Goal: Task Accomplishment & Management: Manage account settings

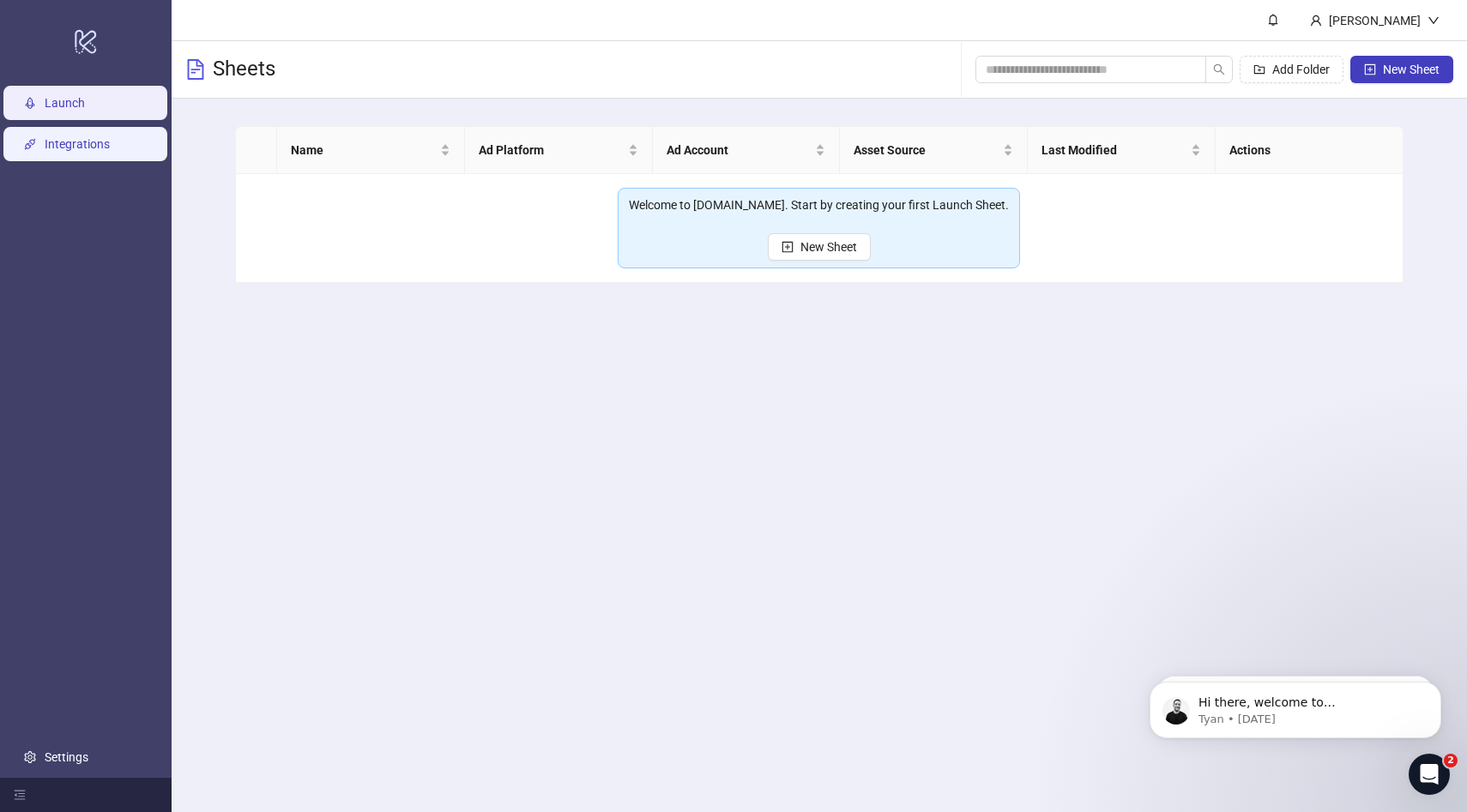
click at [96, 143] on link "Integrations" at bounding box center [77, 144] width 65 height 14
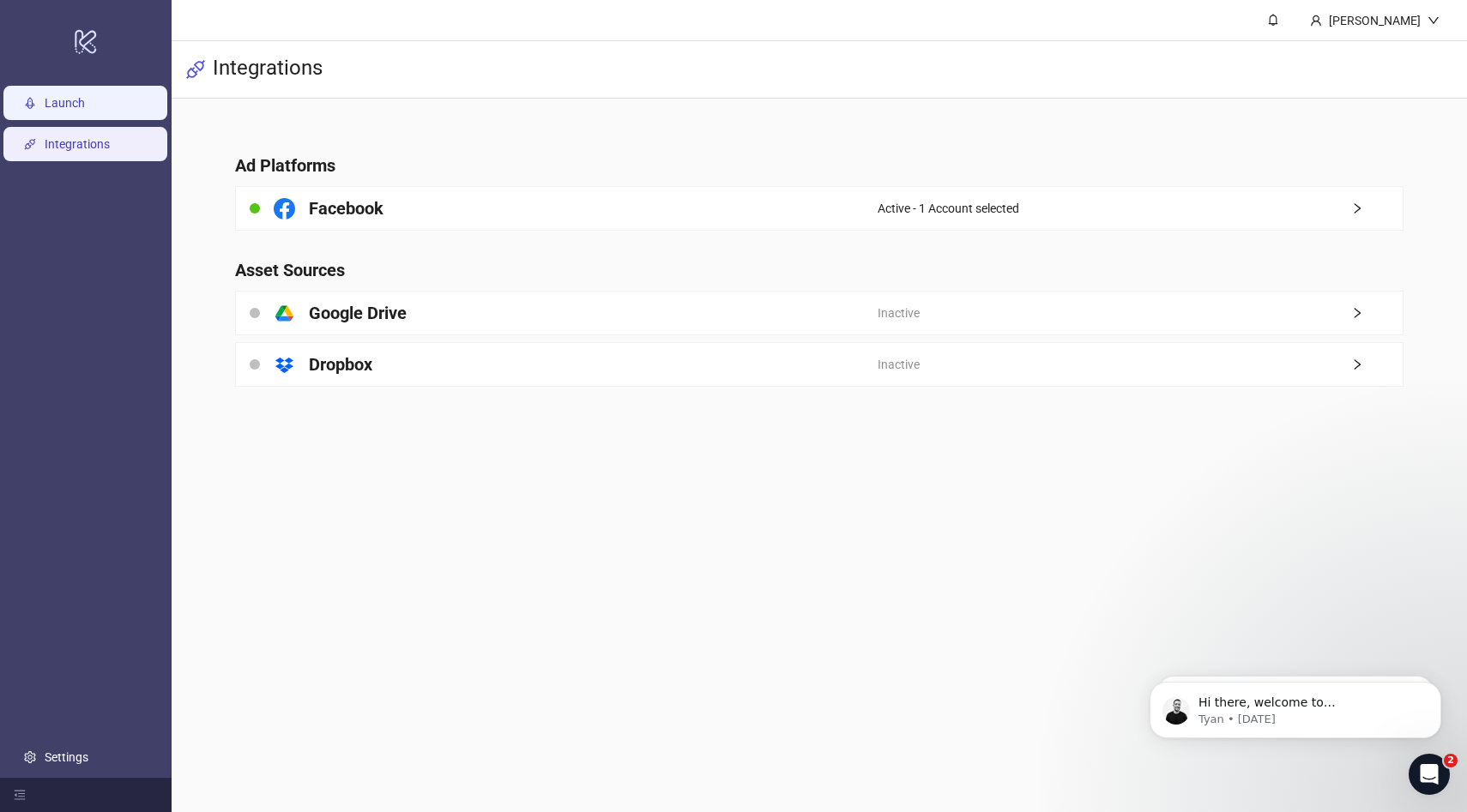
click at [85, 104] on link "Launch" at bounding box center [65, 103] width 41 height 14
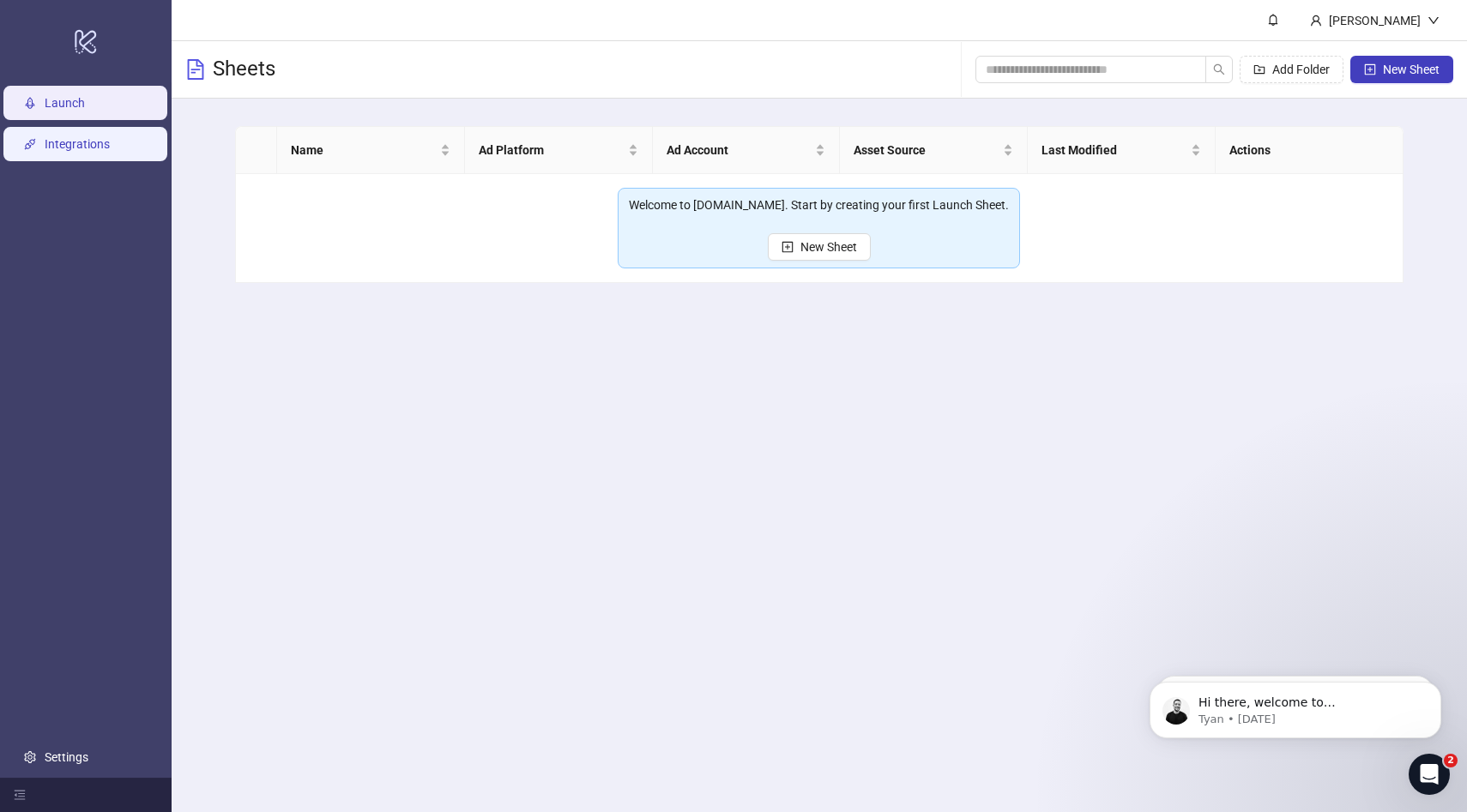
click at [62, 137] on link "Integrations" at bounding box center [77, 144] width 65 height 14
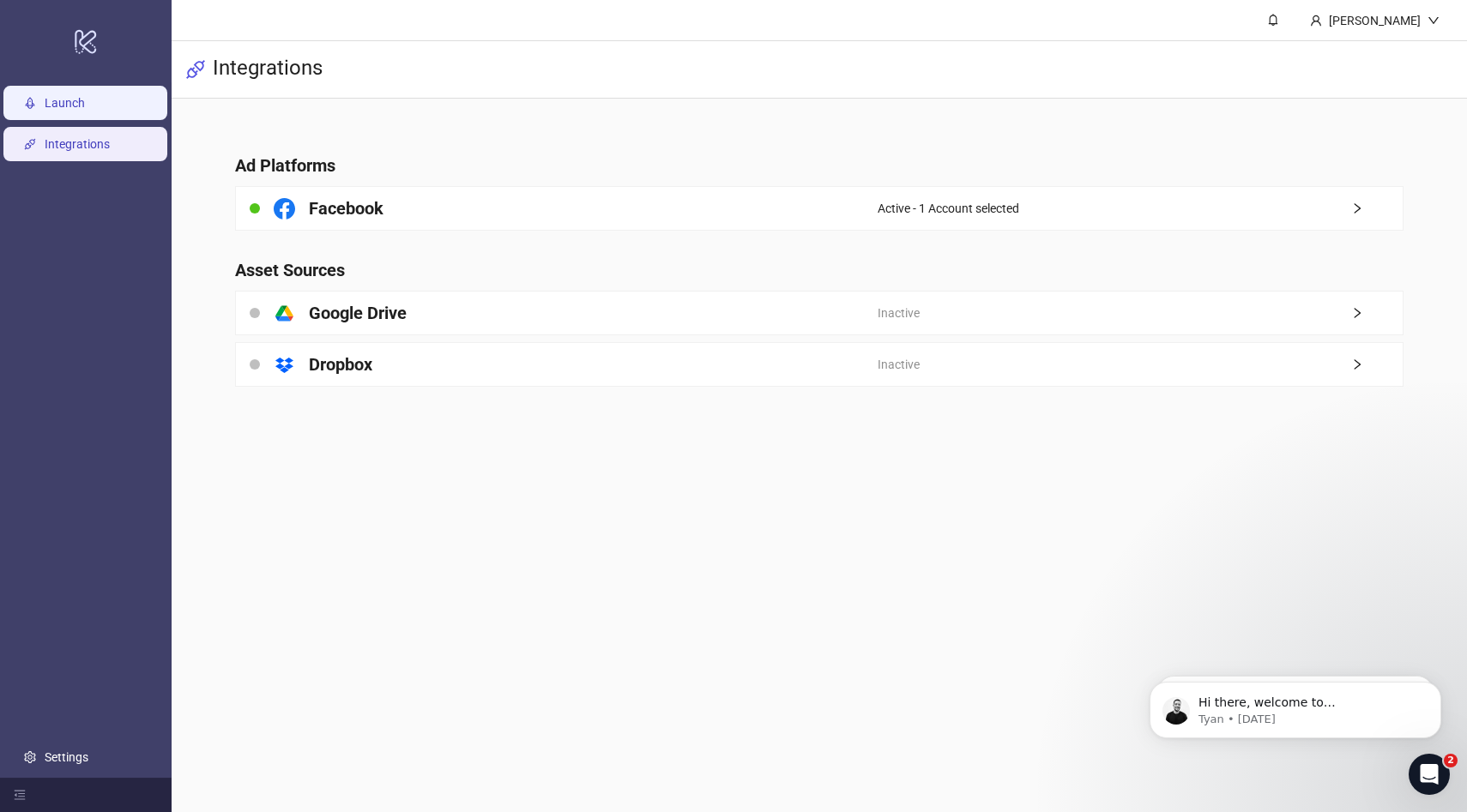
click at [74, 103] on link "Launch" at bounding box center [65, 103] width 41 height 14
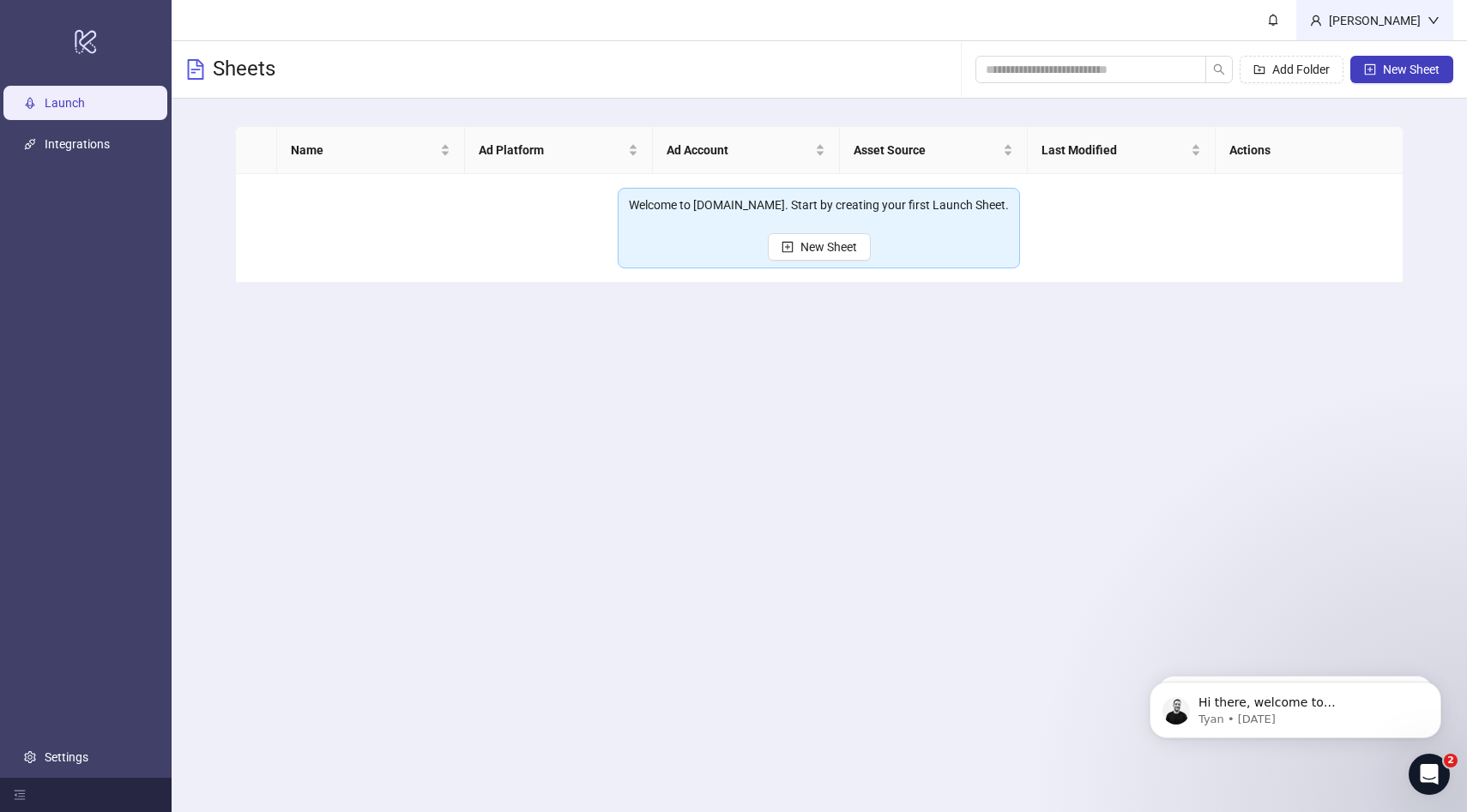
click at [1379, 19] on div "[PERSON_NAME]" at bounding box center [1374, 20] width 105 height 19
click at [1409, 182] on main "Name Ad Platform Ad Account Asset Source Last Modified Actions Welcome to [DOMA…" at bounding box center [818, 203] width 1195 height 211
click at [1398, 68] on span "New Sheet" at bounding box center [1411, 70] width 57 height 14
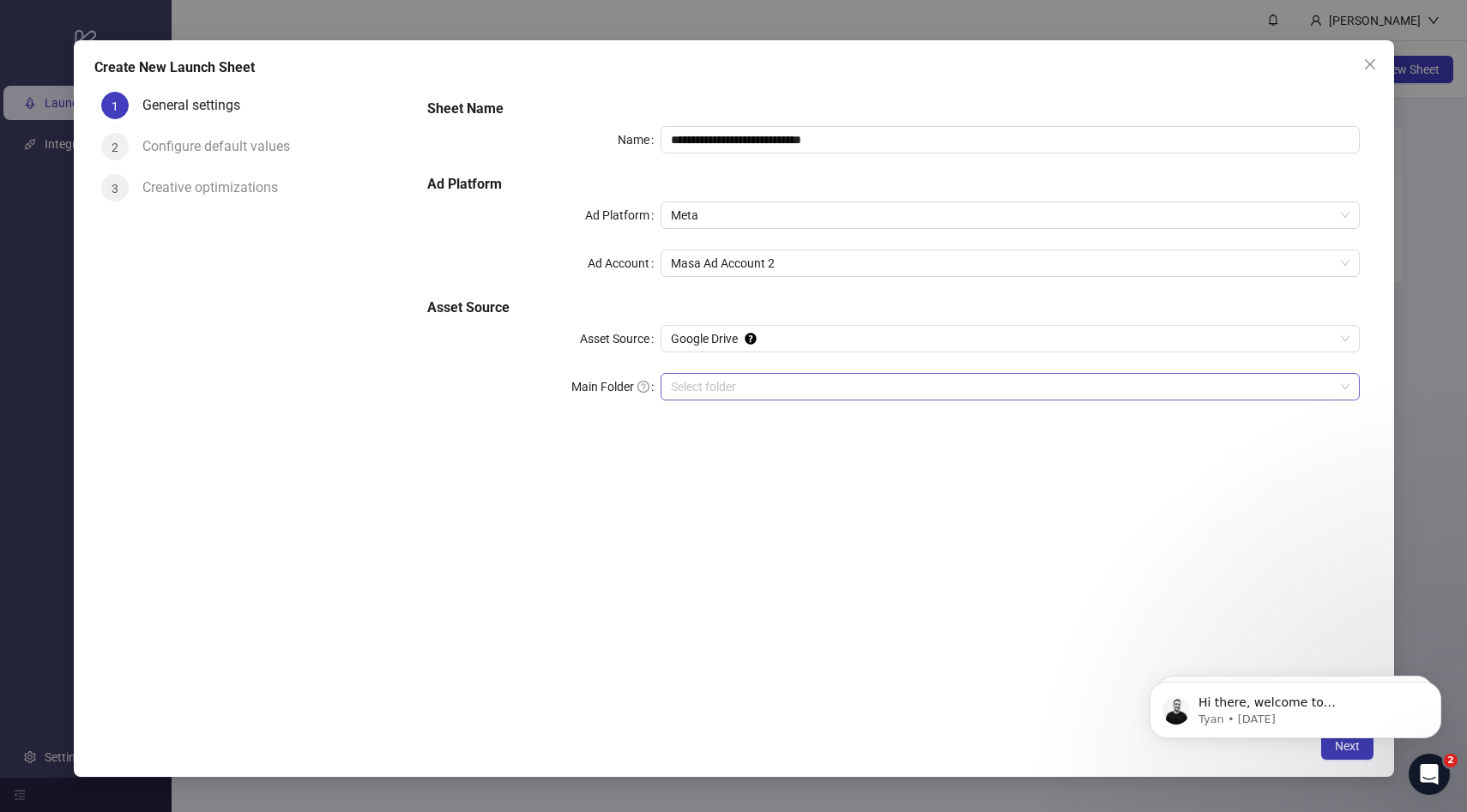
click at [777, 377] on input "Main Folder" at bounding box center [1002, 387] width 663 height 26
click at [1428, 285] on div "**********" at bounding box center [734, 406] width 1467 height 812
click at [1363, 68] on icon "close" at bounding box center [1370, 65] width 14 height 14
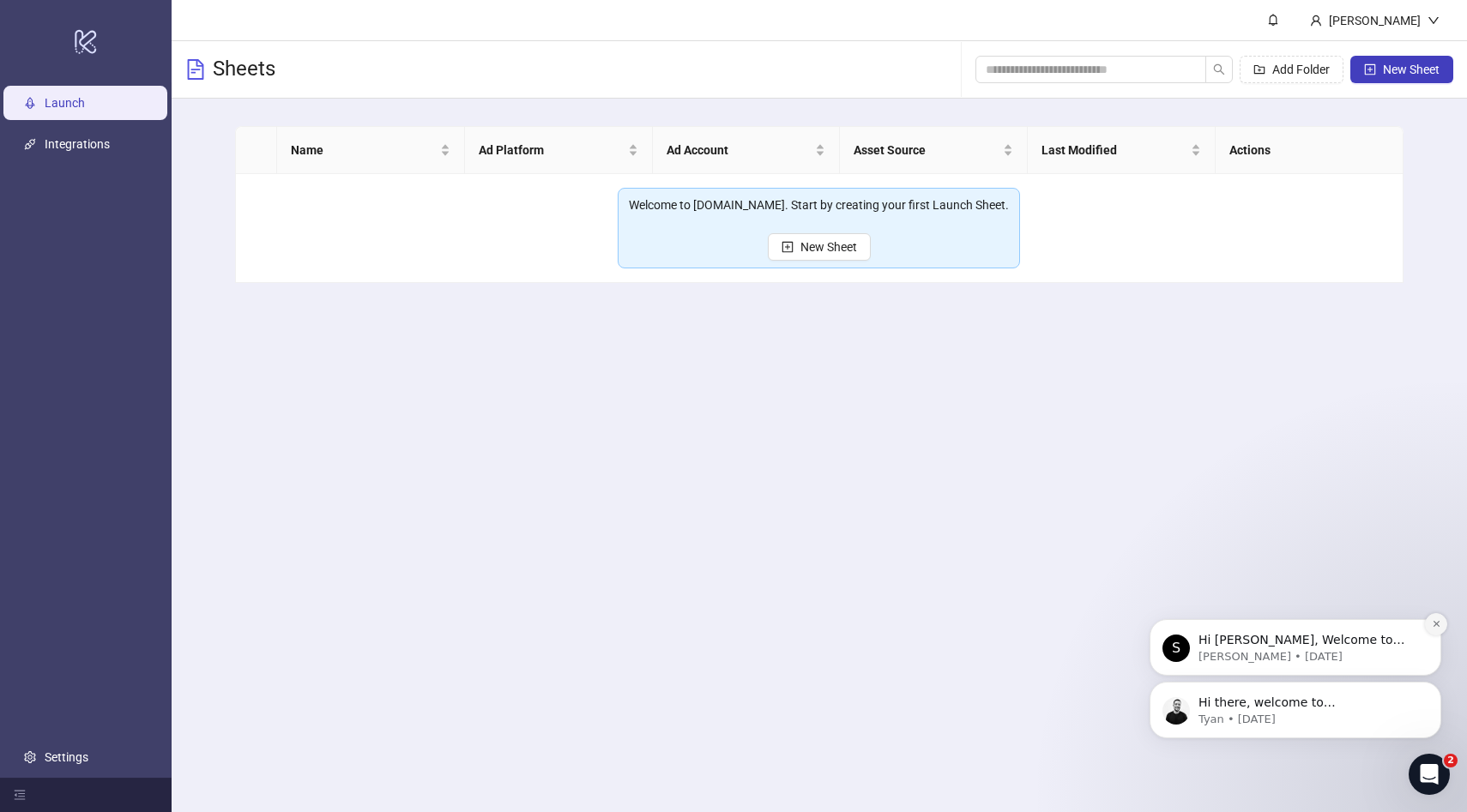
click at [1429, 624] on button "Dismiss notification" at bounding box center [1435, 624] width 22 height 22
click at [1435, 687] on icon "Dismiss notification" at bounding box center [1436, 686] width 10 height 10
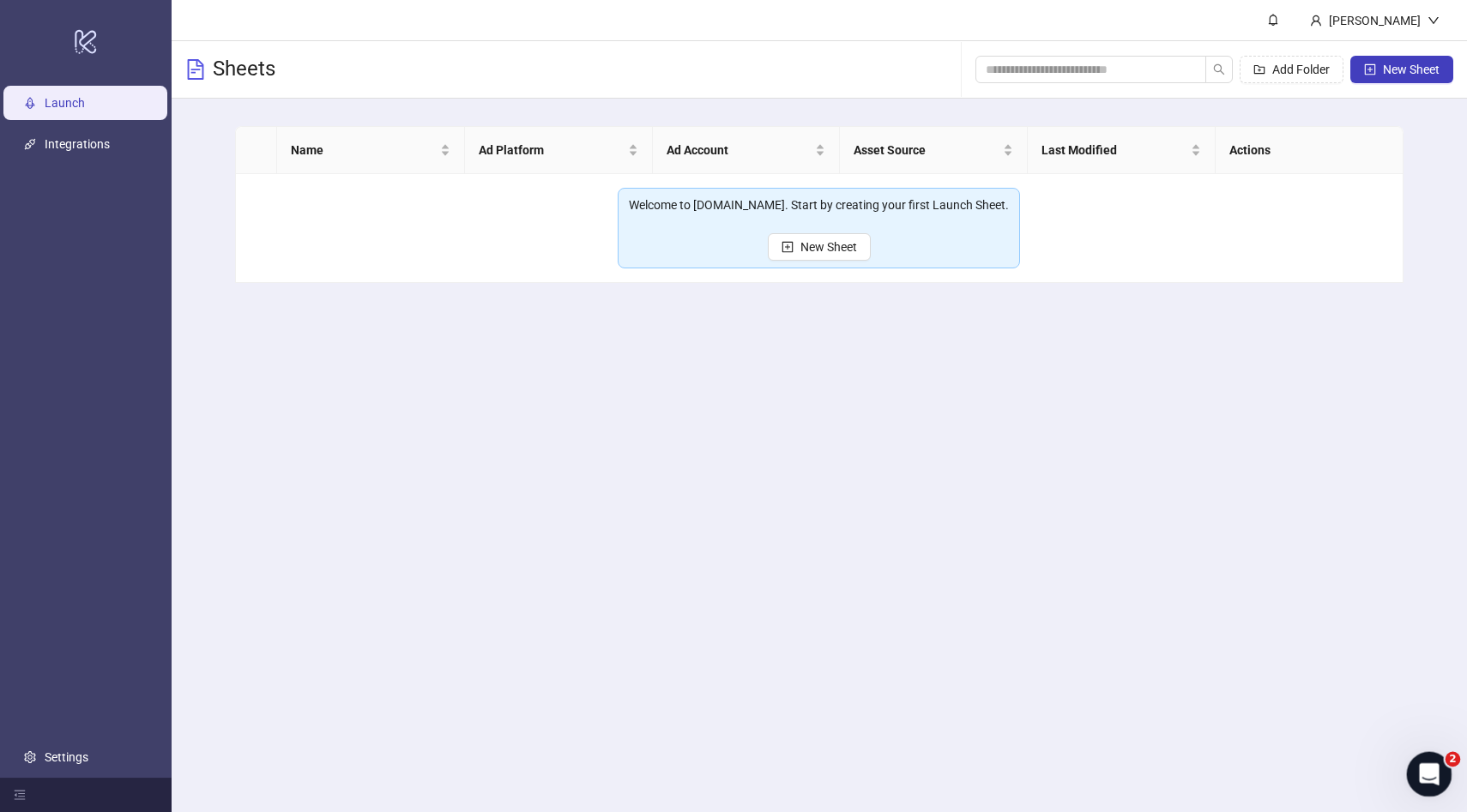
click at [1434, 777] on icon "Open Intercom Messenger" at bounding box center [1427, 772] width 28 height 28
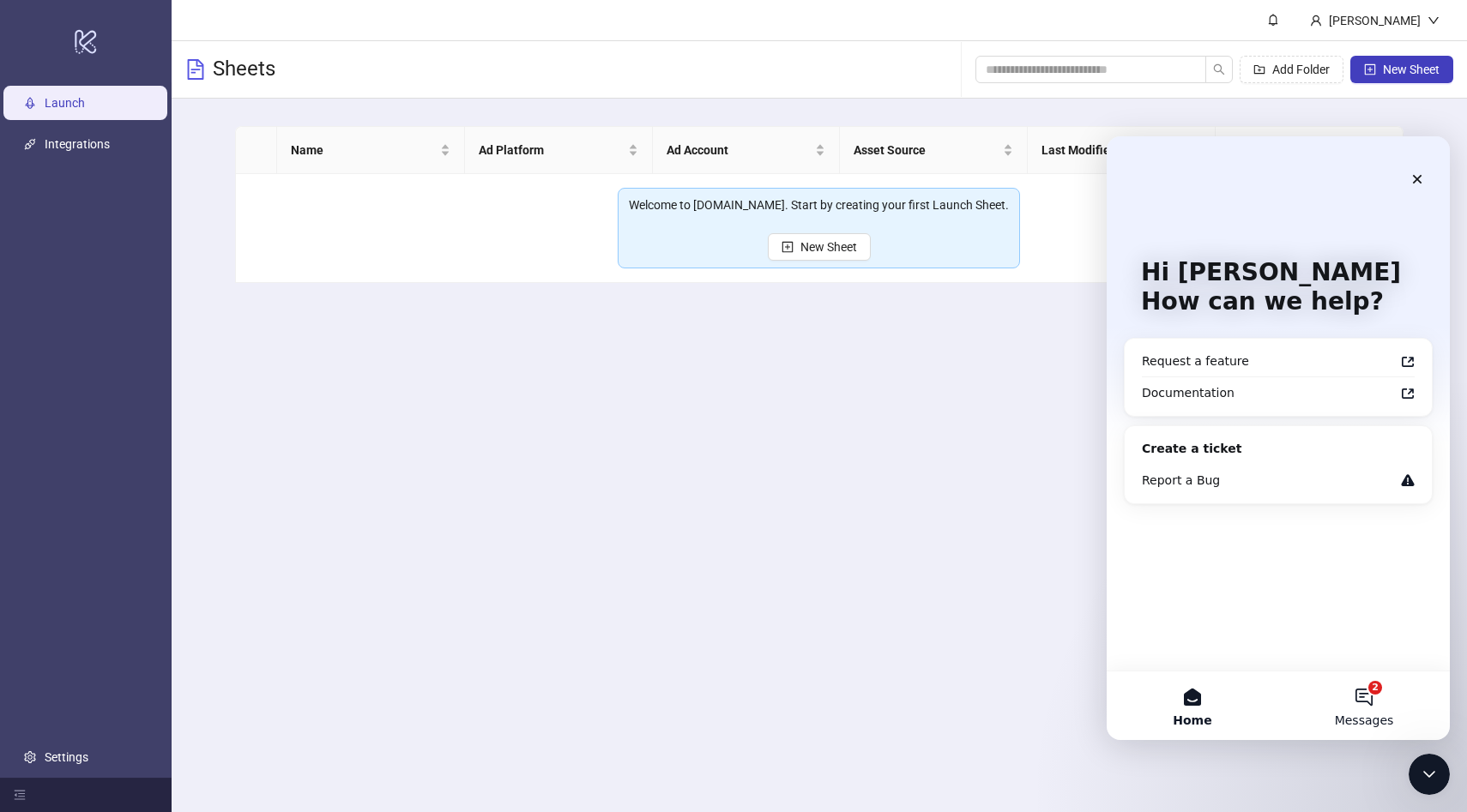
click at [1386, 735] on button "2 Messages" at bounding box center [1363, 706] width 172 height 69
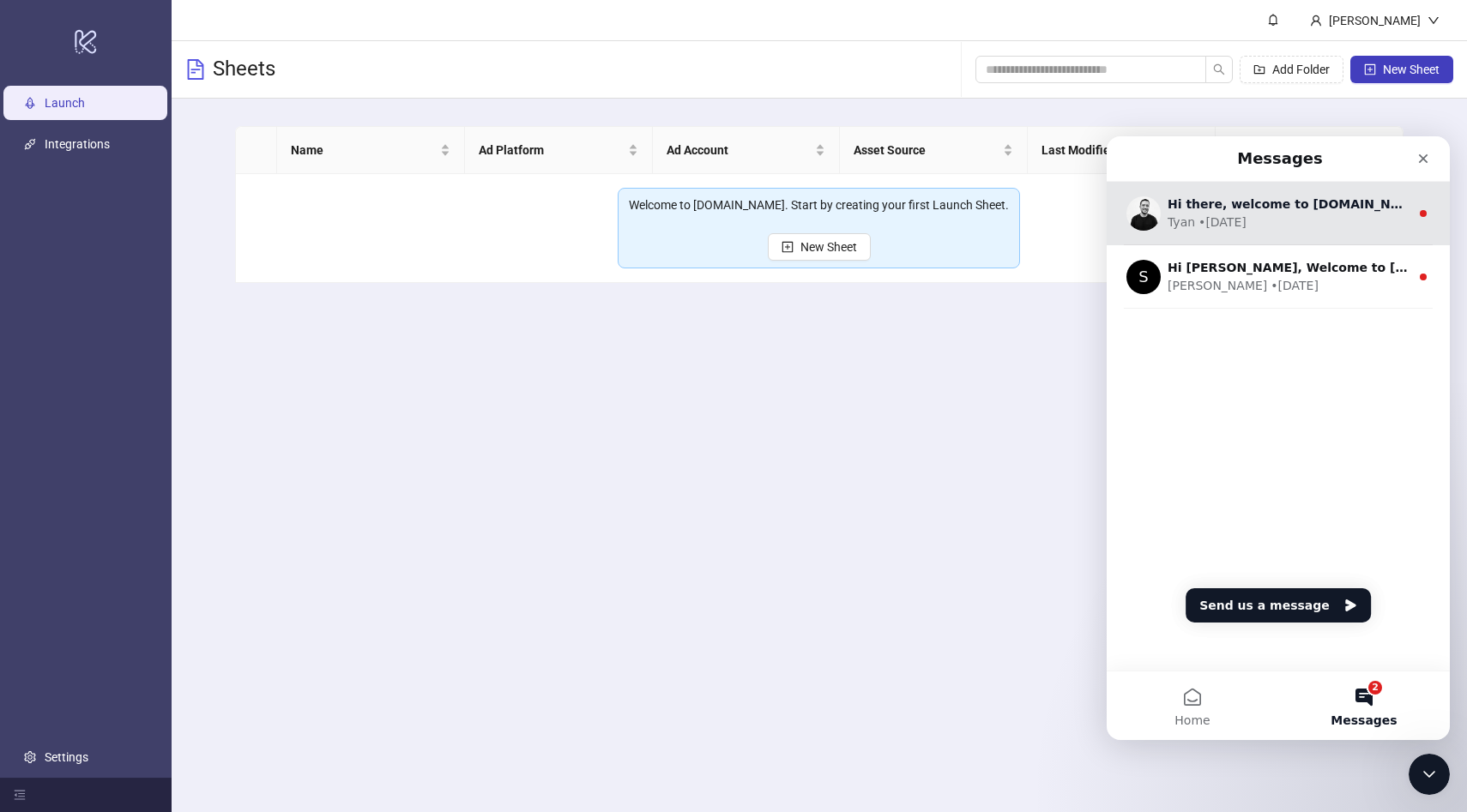
click at [1296, 211] on div "Hi there, welcome to [DOMAIN_NAME]. I'll reach out via e-mail separately, but j…" at bounding box center [1287, 204] width 242 height 18
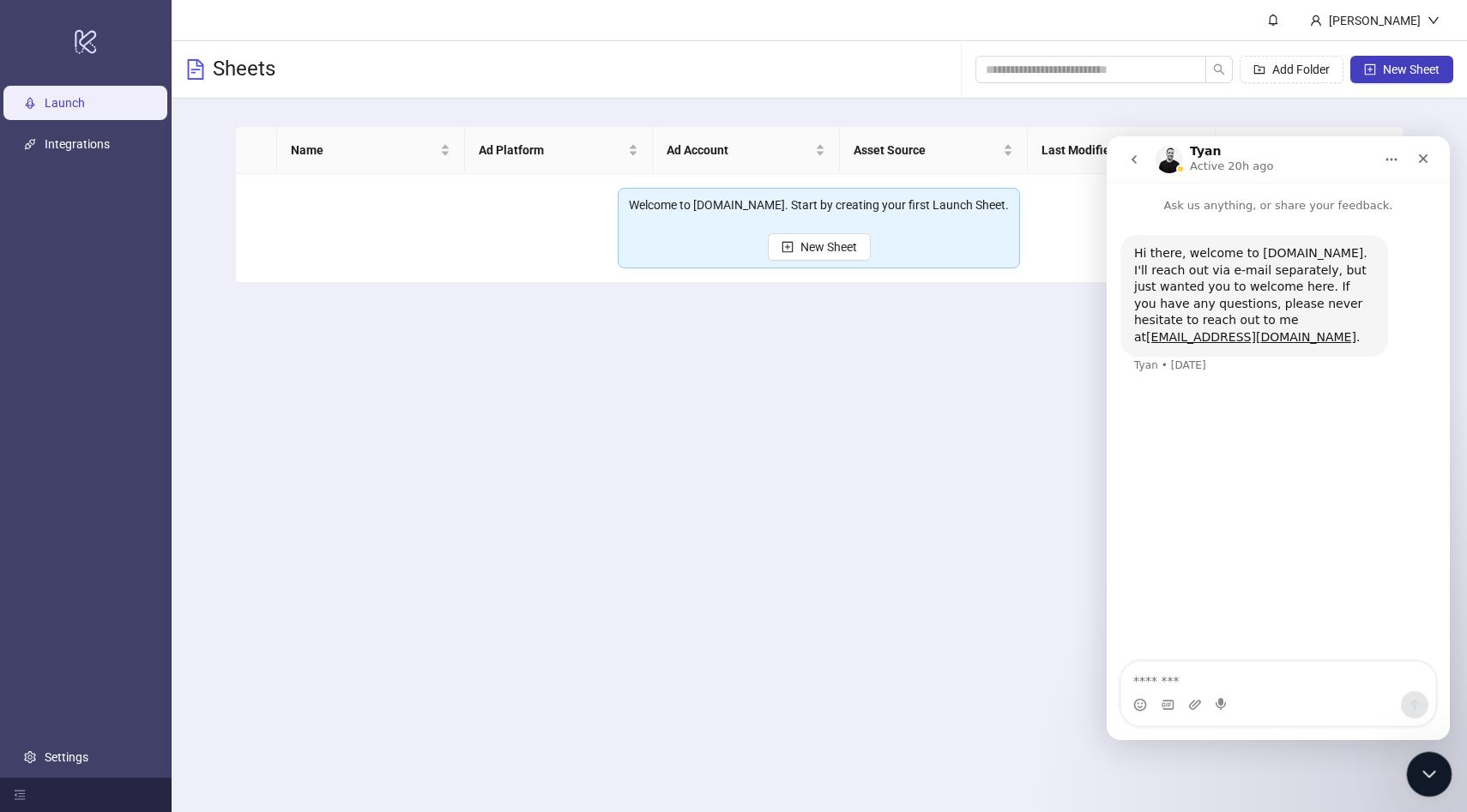
click at [1436, 762] on icon "Close Intercom Messenger" at bounding box center [1425, 771] width 20 height 20
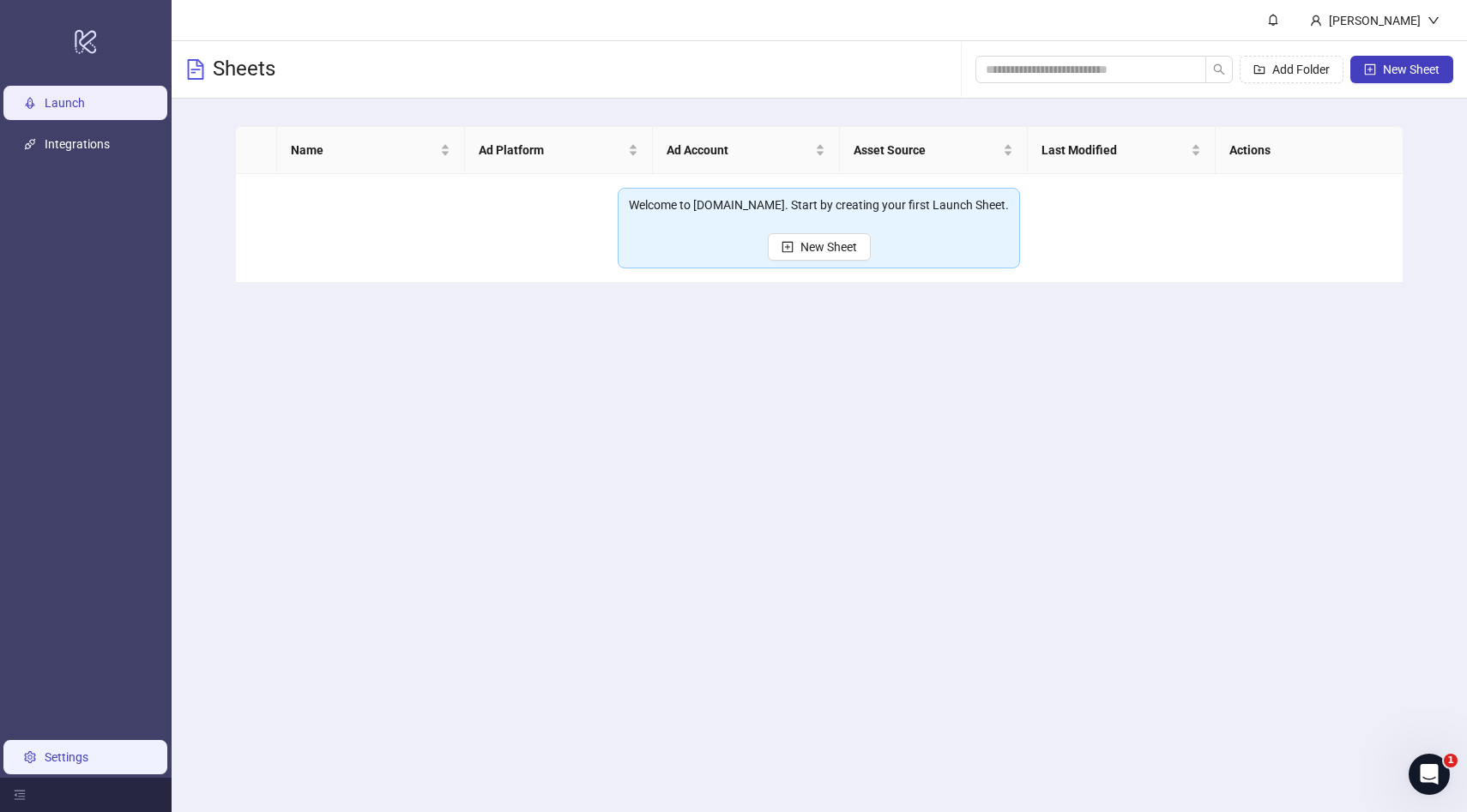
click at [74, 758] on link "Settings" at bounding box center [65, 757] width 43 height 14
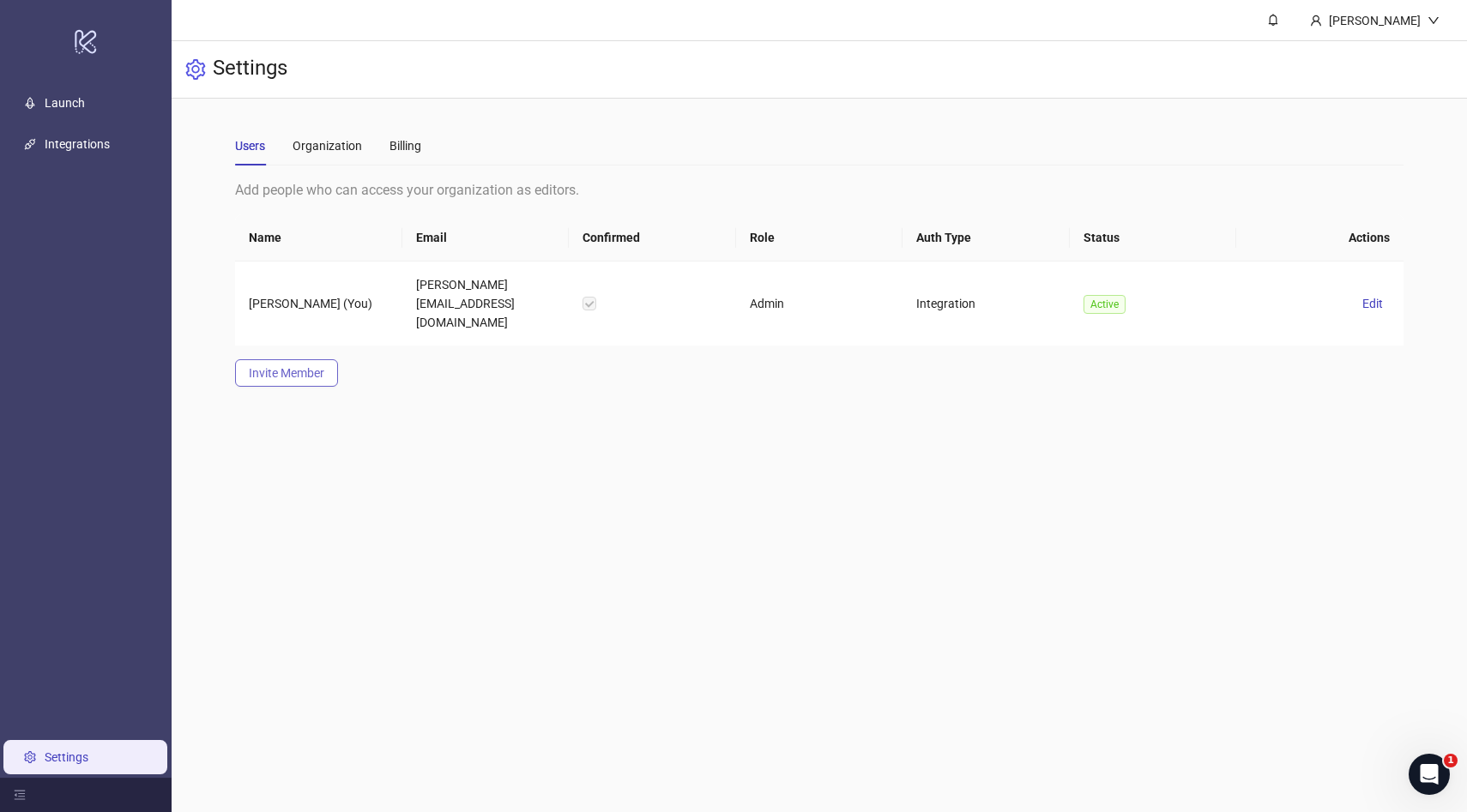
click at [280, 359] on button "Invite Member" at bounding box center [287, 372] width 103 height 27
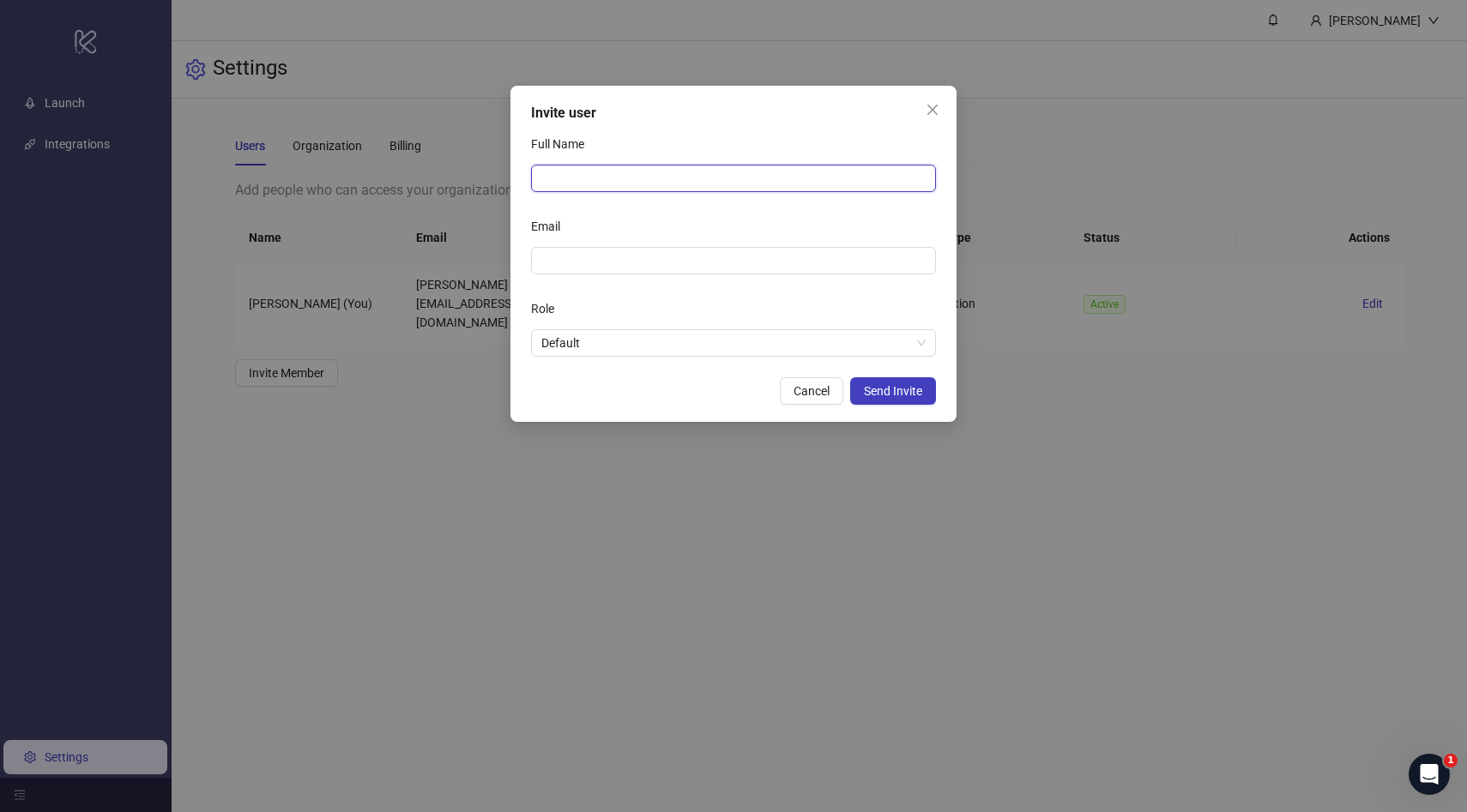
click at [646, 170] on input "Full Name" at bounding box center [734, 178] width 405 height 27
type input "**********"
click at [652, 261] on input "Email" at bounding box center [732, 260] width 380 height 19
type input "**********"
click at [697, 359] on div "**********" at bounding box center [734, 254] width 446 height 336
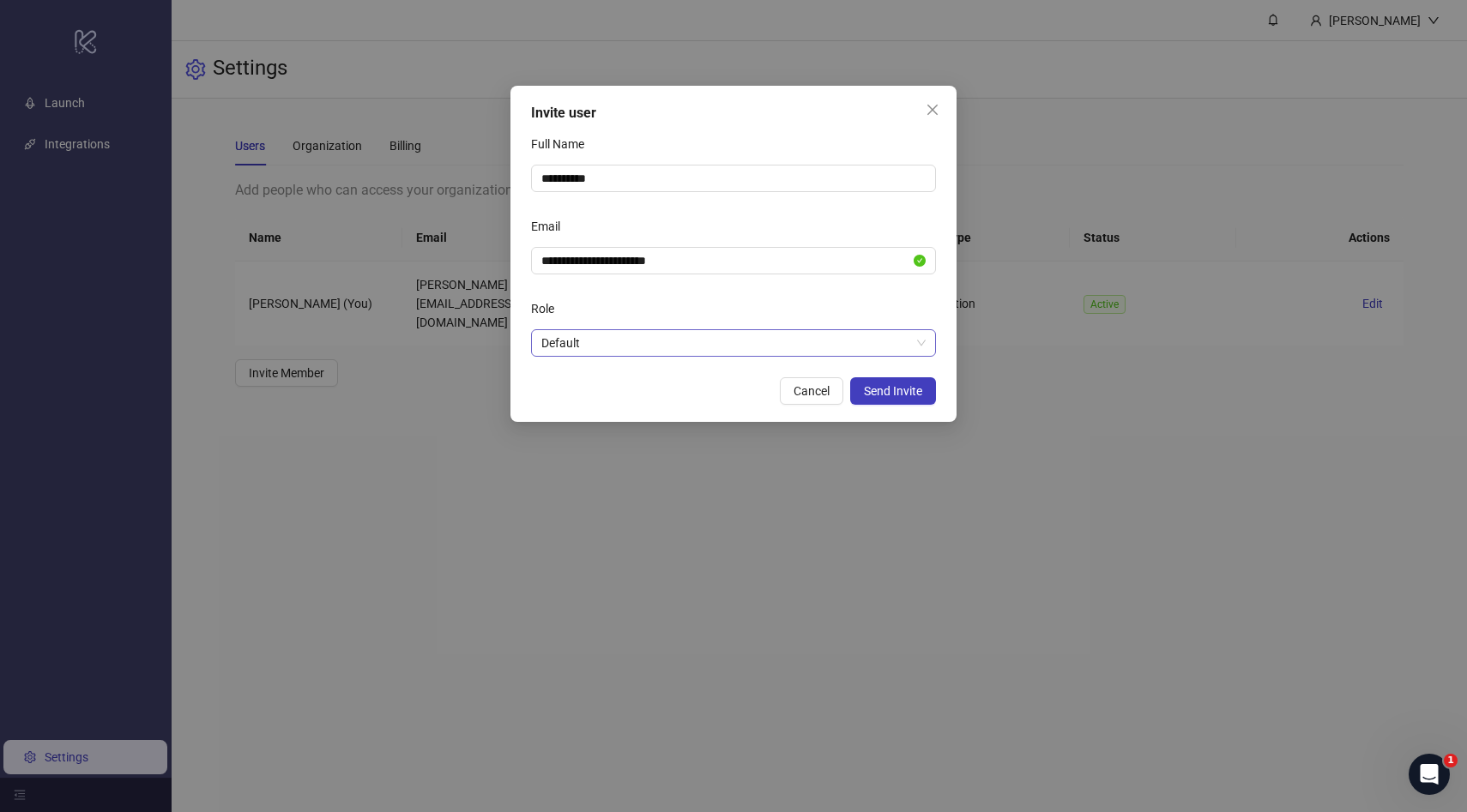
click at [710, 341] on span "Default" at bounding box center [734, 342] width 384 height 26
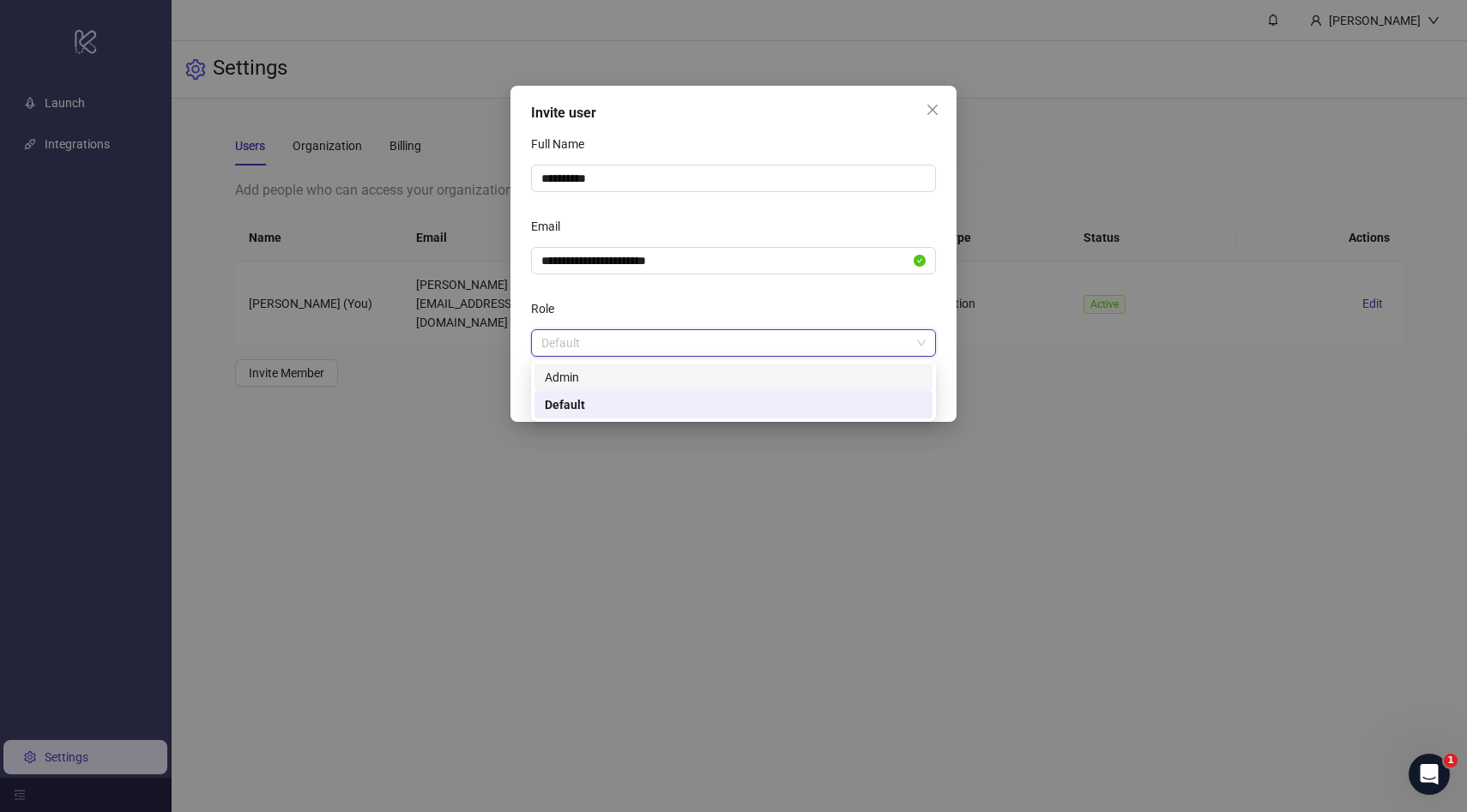
click at [727, 380] on div "Admin" at bounding box center [734, 377] width 378 height 19
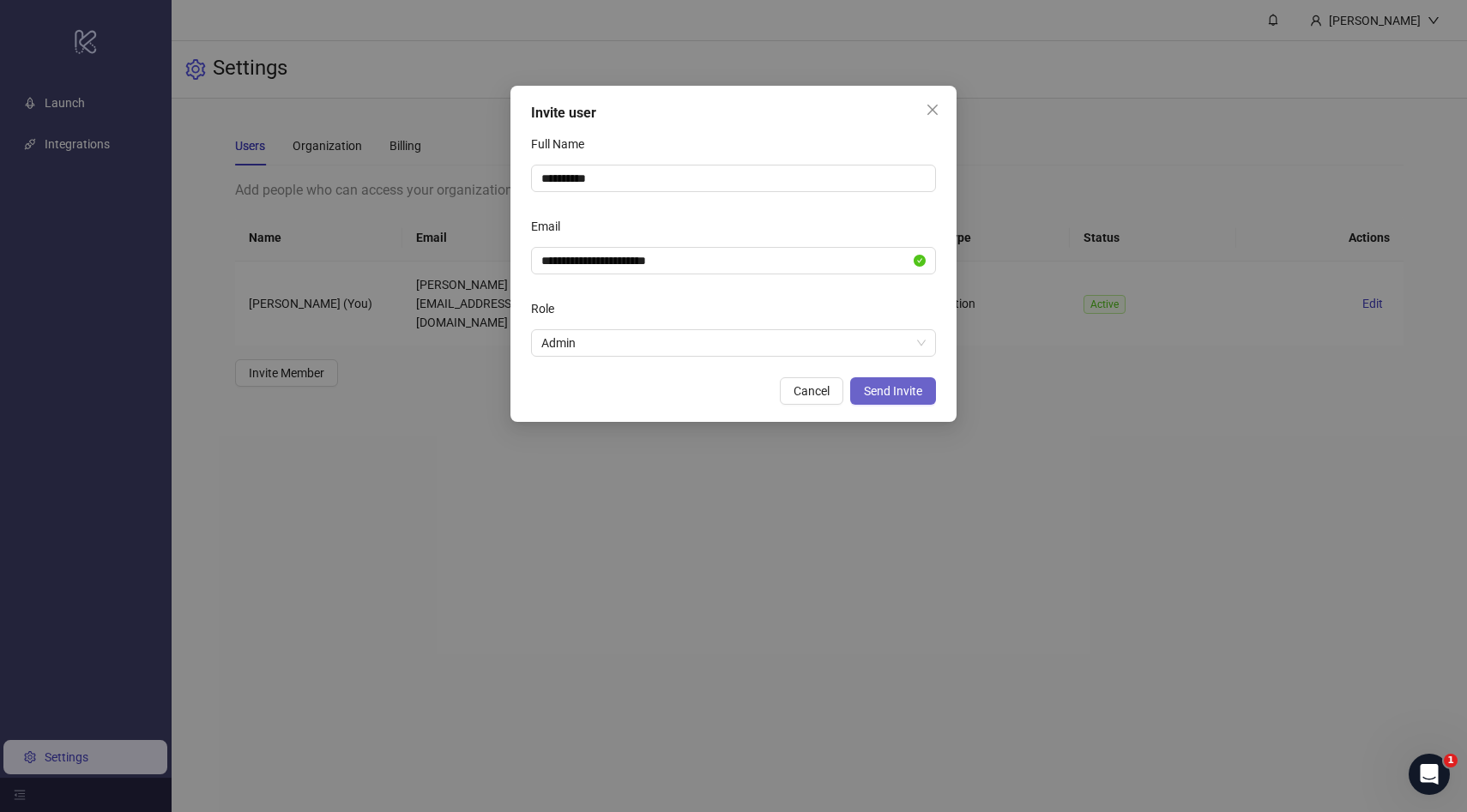
click at [897, 396] on span "Send Invite" at bounding box center [893, 391] width 58 height 14
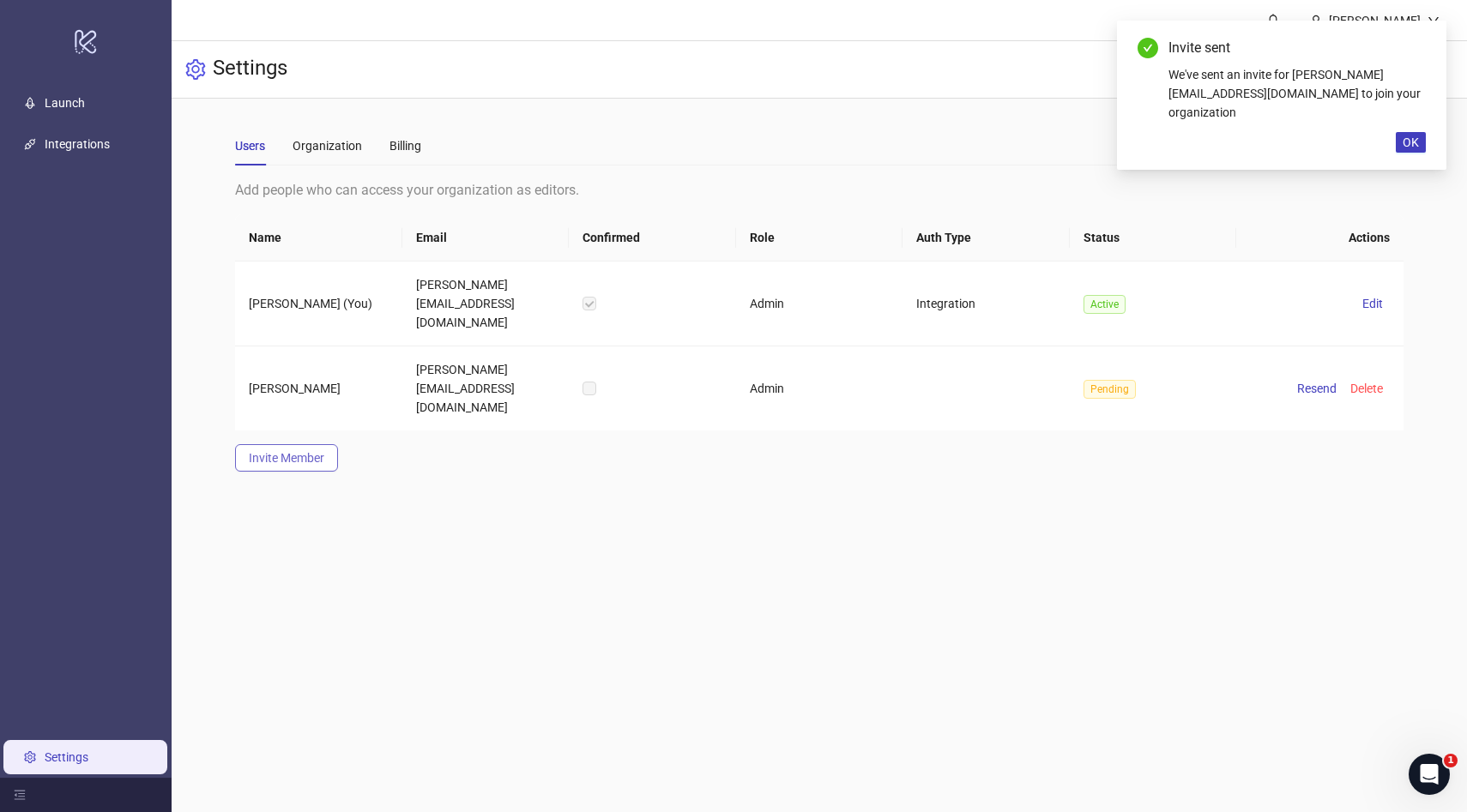
click at [292, 451] on span "Invite Member" at bounding box center [286, 458] width 75 height 14
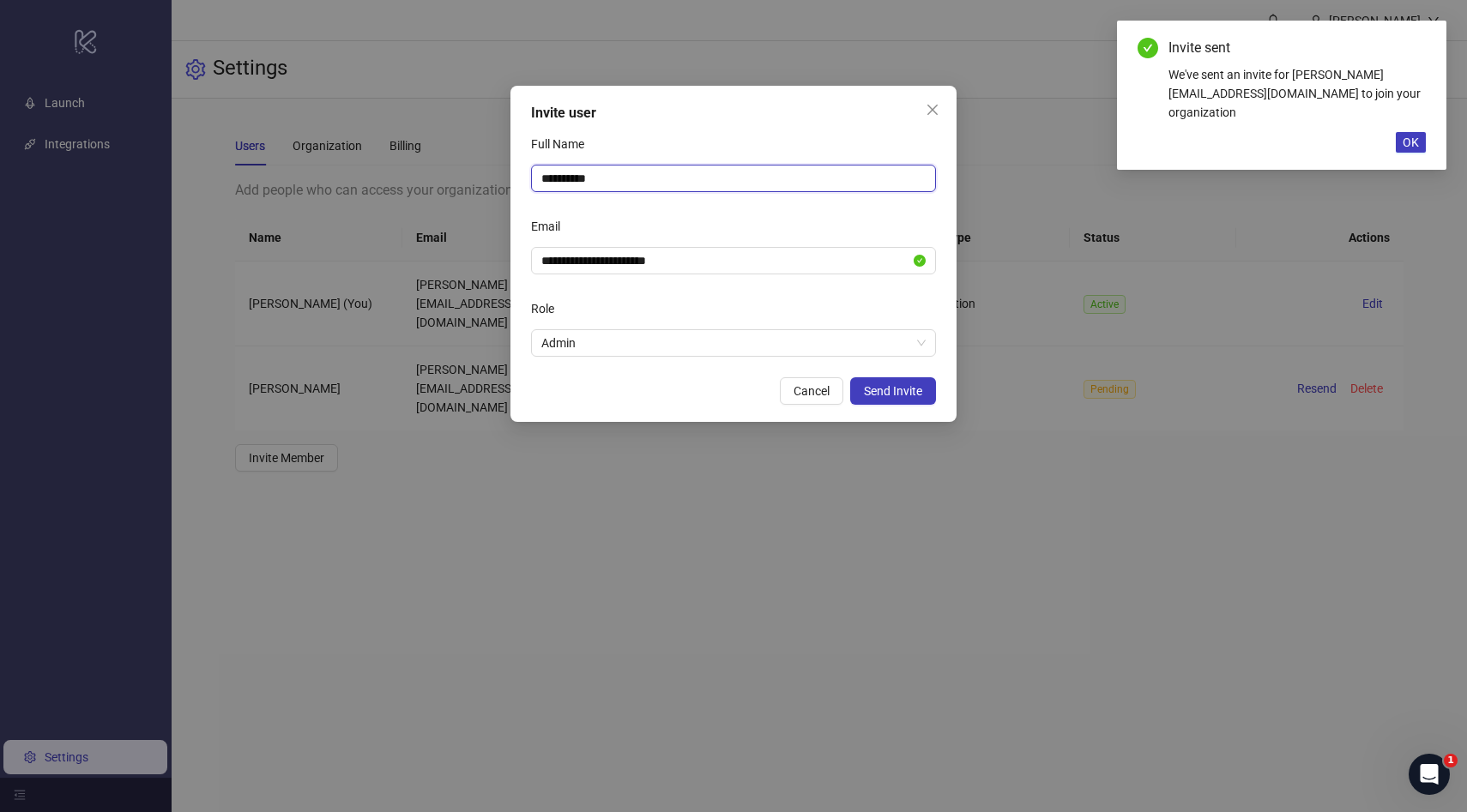
click at [633, 171] on input "**********" at bounding box center [734, 178] width 405 height 27
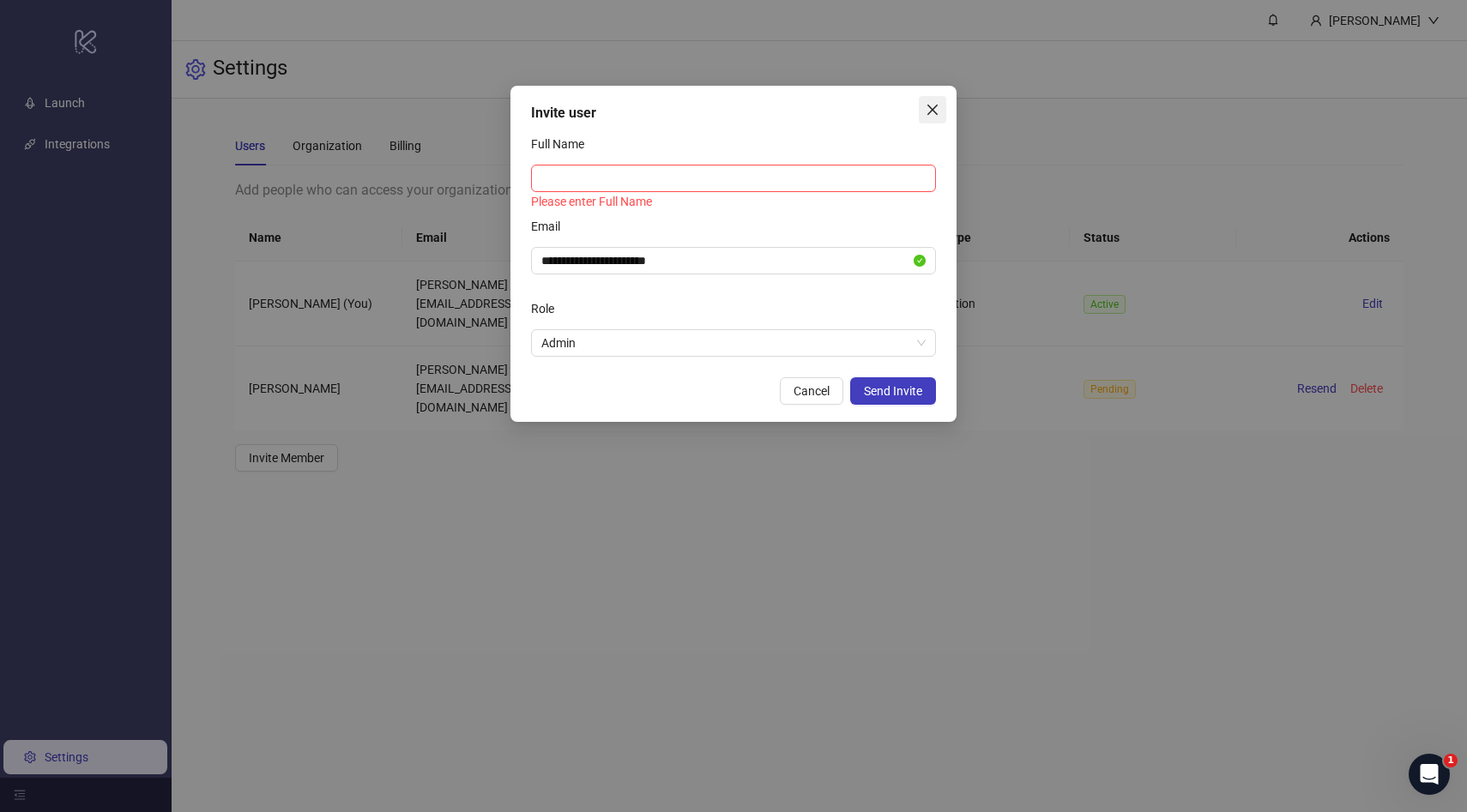
click at [928, 103] on icon "close" at bounding box center [933, 110] width 14 height 14
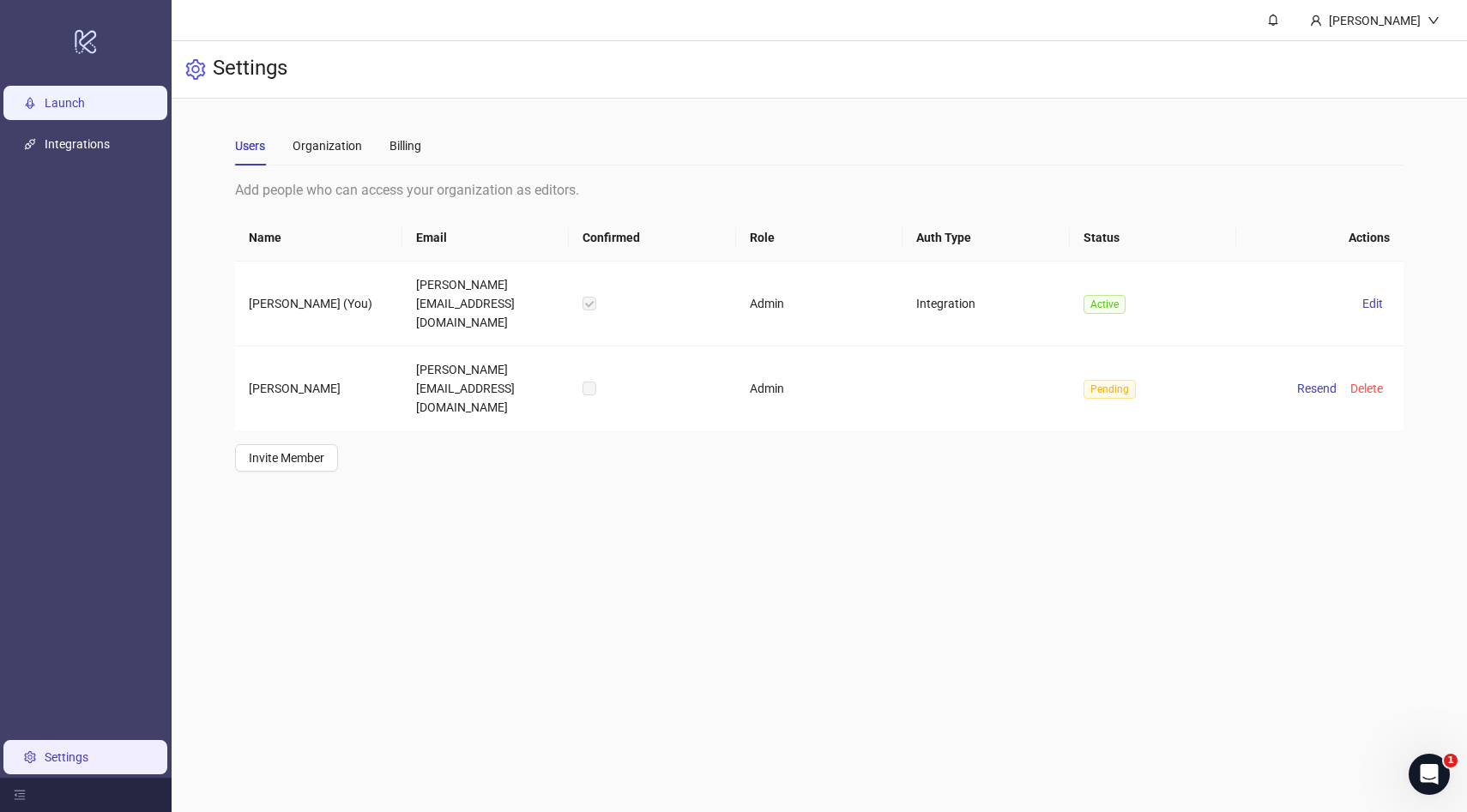
click at [84, 100] on link "Launch" at bounding box center [65, 103] width 41 height 14
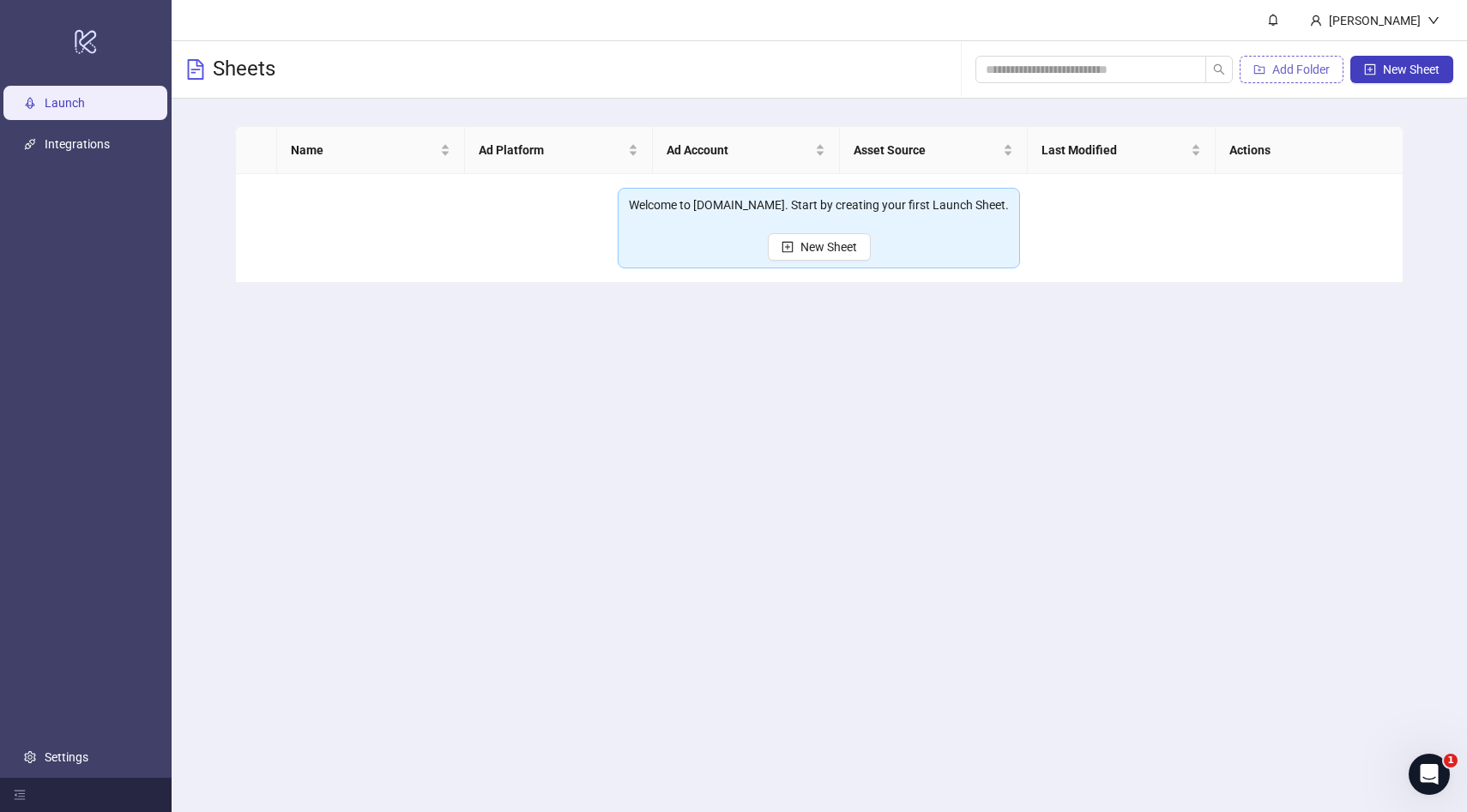
click at [1262, 71] on icon "folder-add" at bounding box center [1259, 70] width 12 height 12
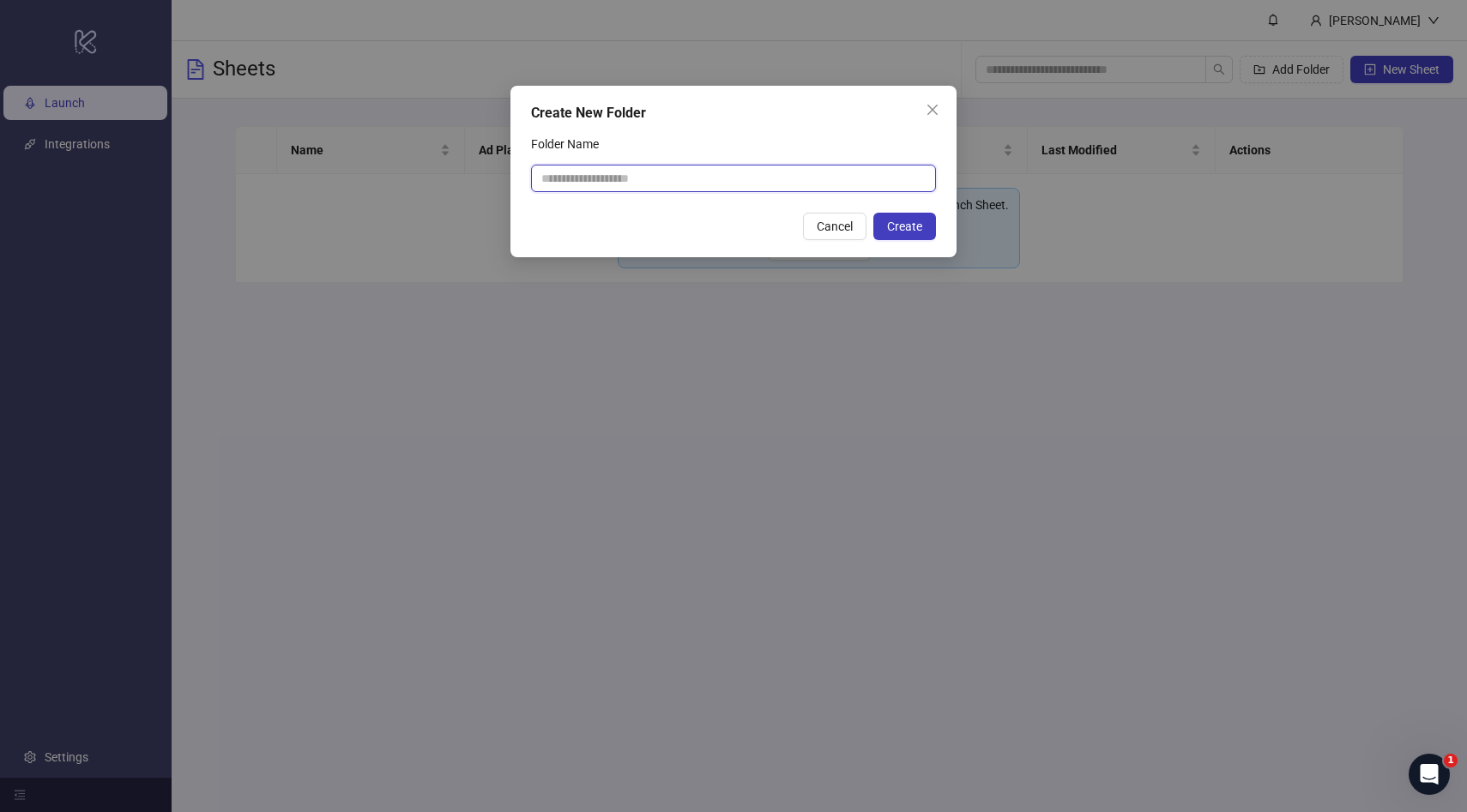
click at [839, 172] on input "Folder Name" at bounding box center [734, 178] width 405 height 27
click at [933, 116] on icon "close" at bounding box center [933, 110] width 14 height 14
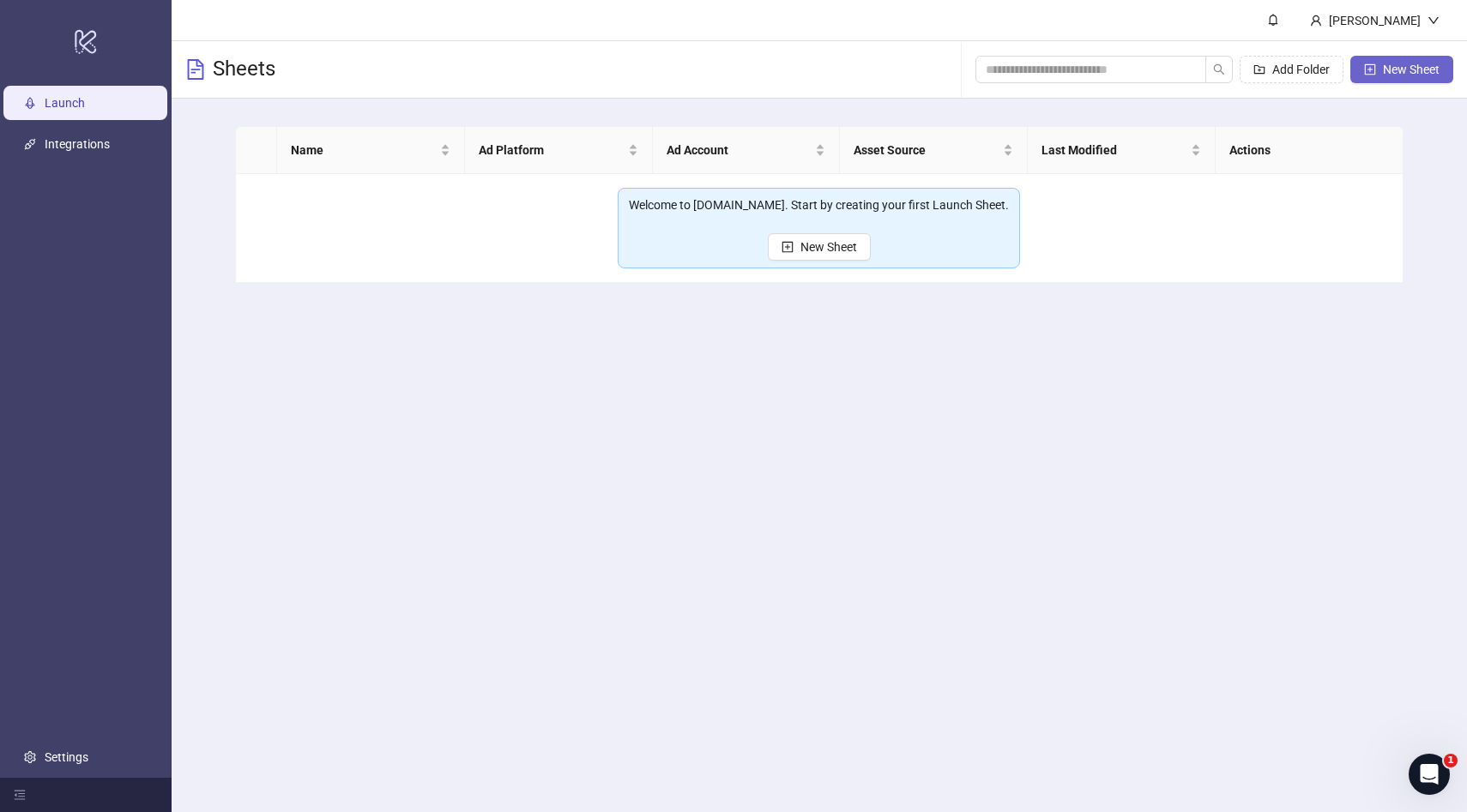
click at [1399, 67] on span "New Sheet" at bounding box center [1411, 70] width 57 height 14
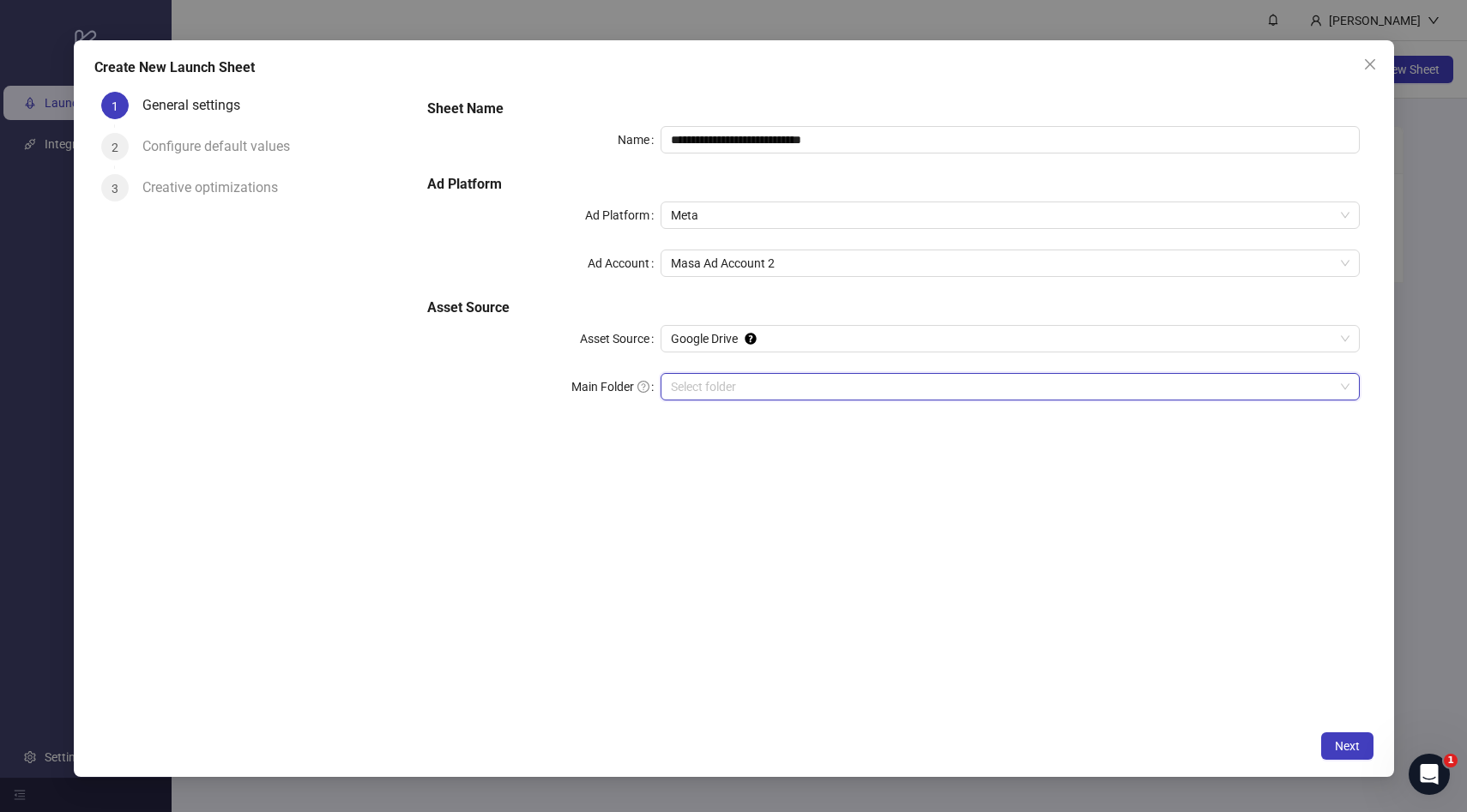
click at [749, 392] on input "Main Folder" at bounding box center [1002, 387] width 663 height 26
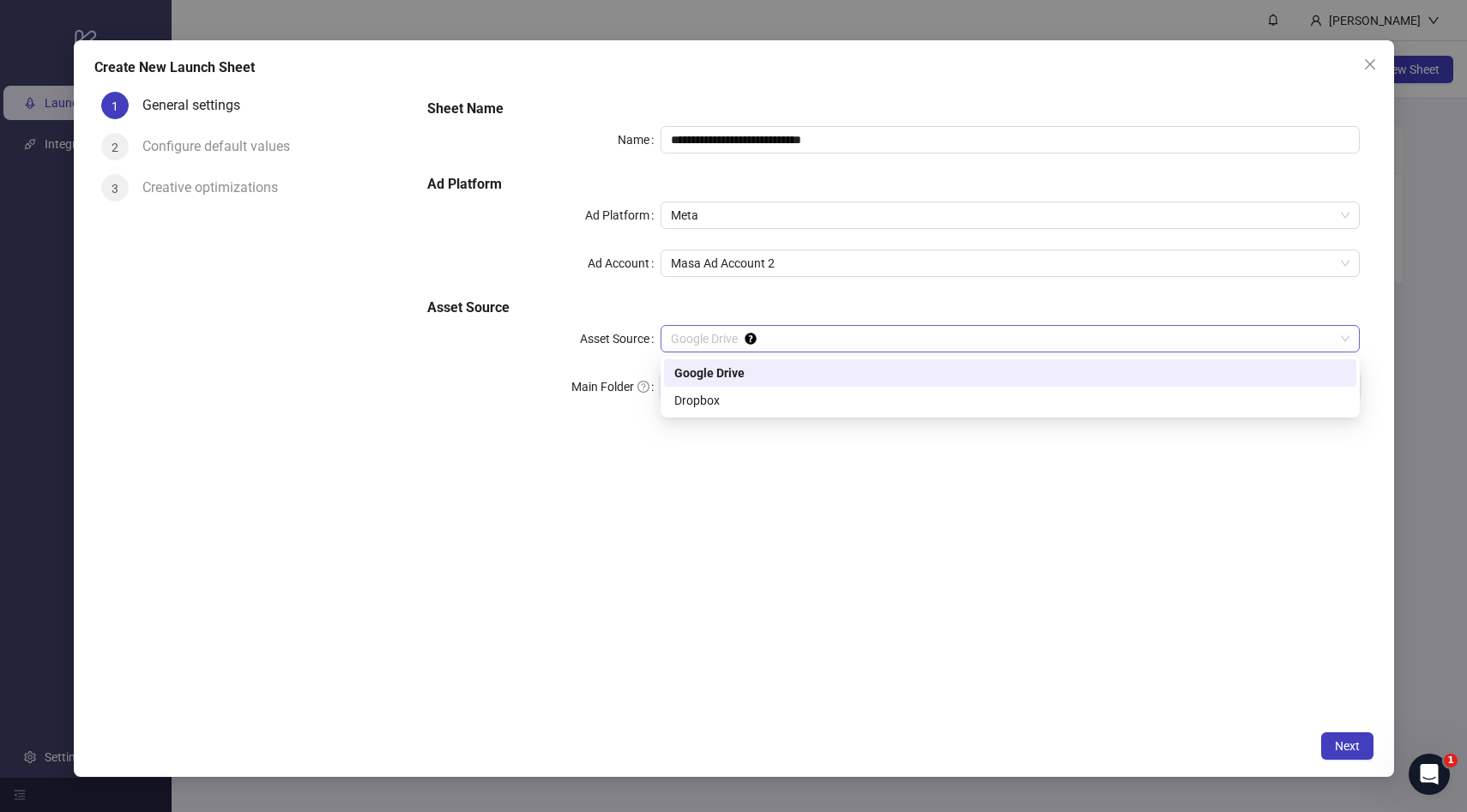
click at [712, 333] on span "Google Drive" at bounding box center [1010, 338] width 679 height 26
click at [434, 354] on div "**********" at bounding box center [893, 260] width 945 height 336
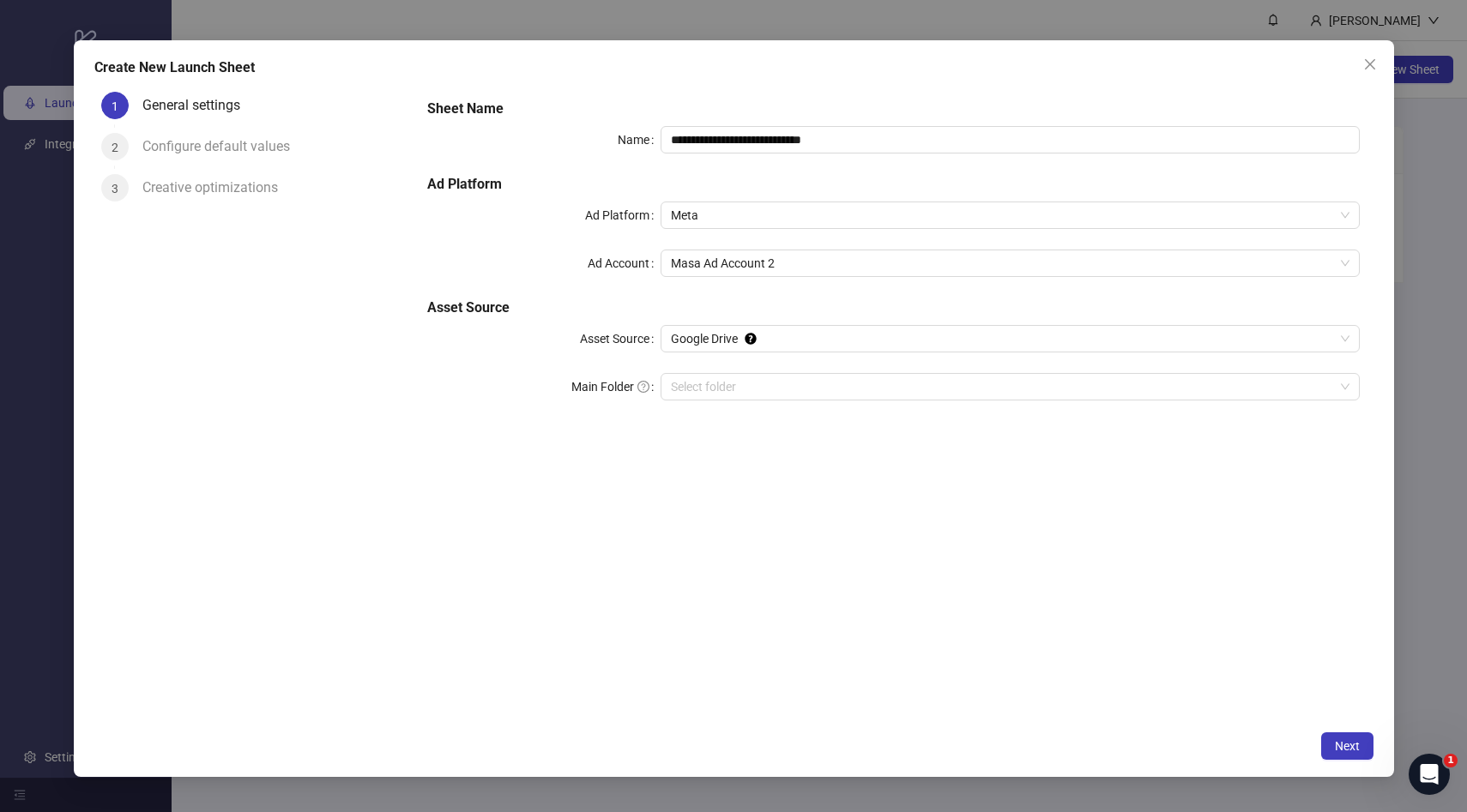
click at [203, 140] on div "Configure default values" at bounding box center [223, 146] width 161 height 27
click at [1375, 66] on icon "close" at bounding box center [1370, 65] width 14 height 14
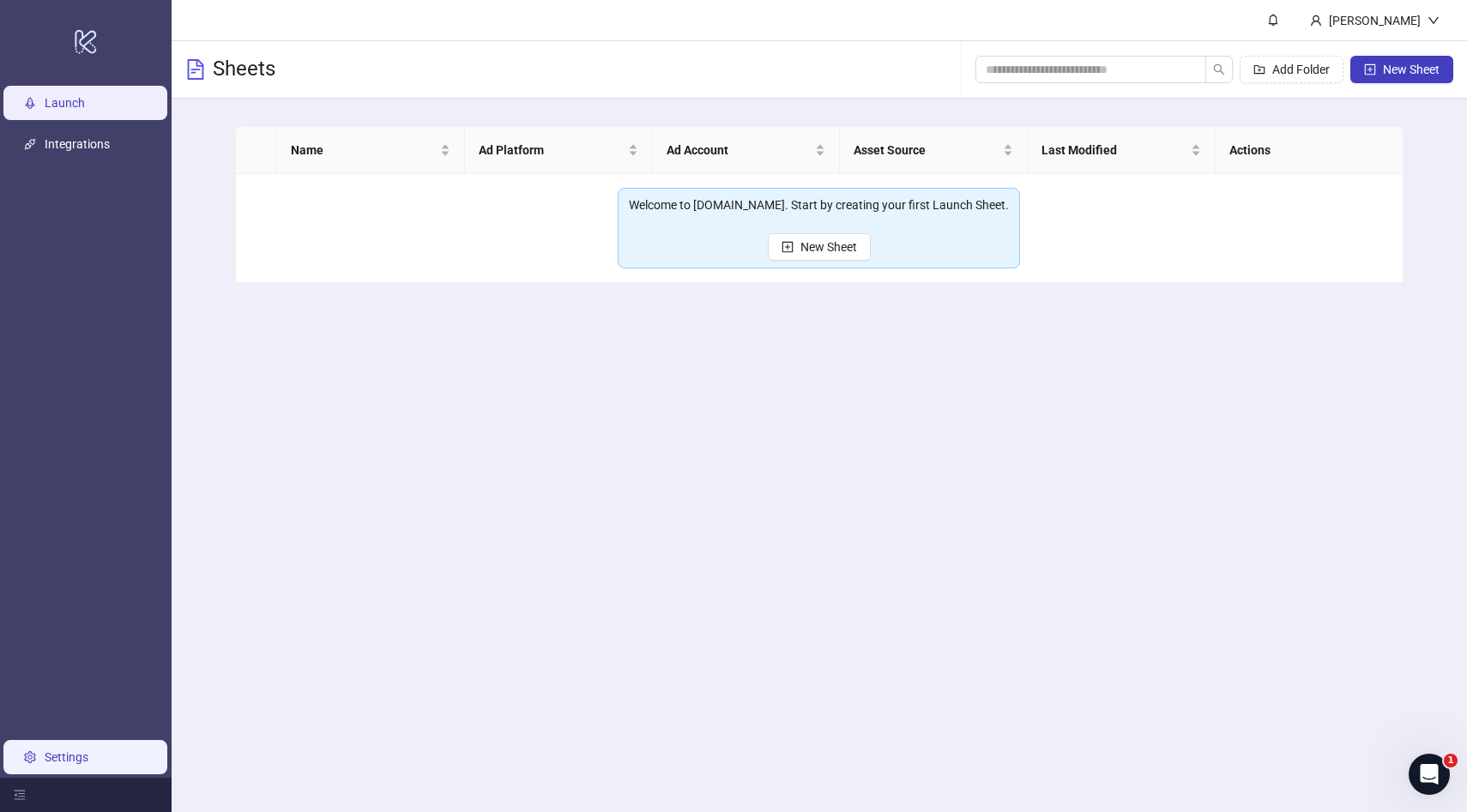
click at [88, 755] on link "Settings" at bounding box center [65, 757] width 43 height 14
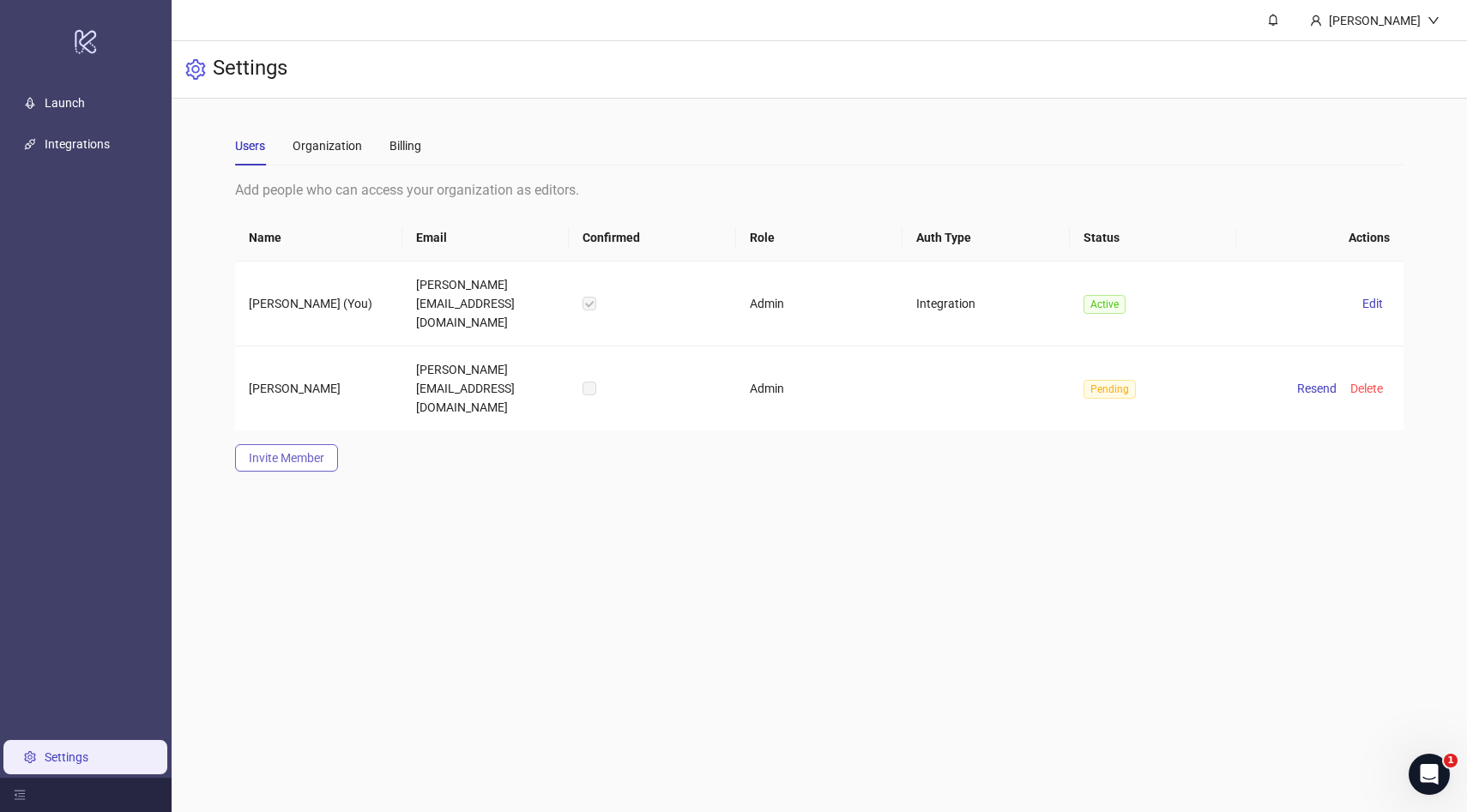
click at [315, 444] on button "Invite Member" at bounding box center [287, 457] width 103 height 27
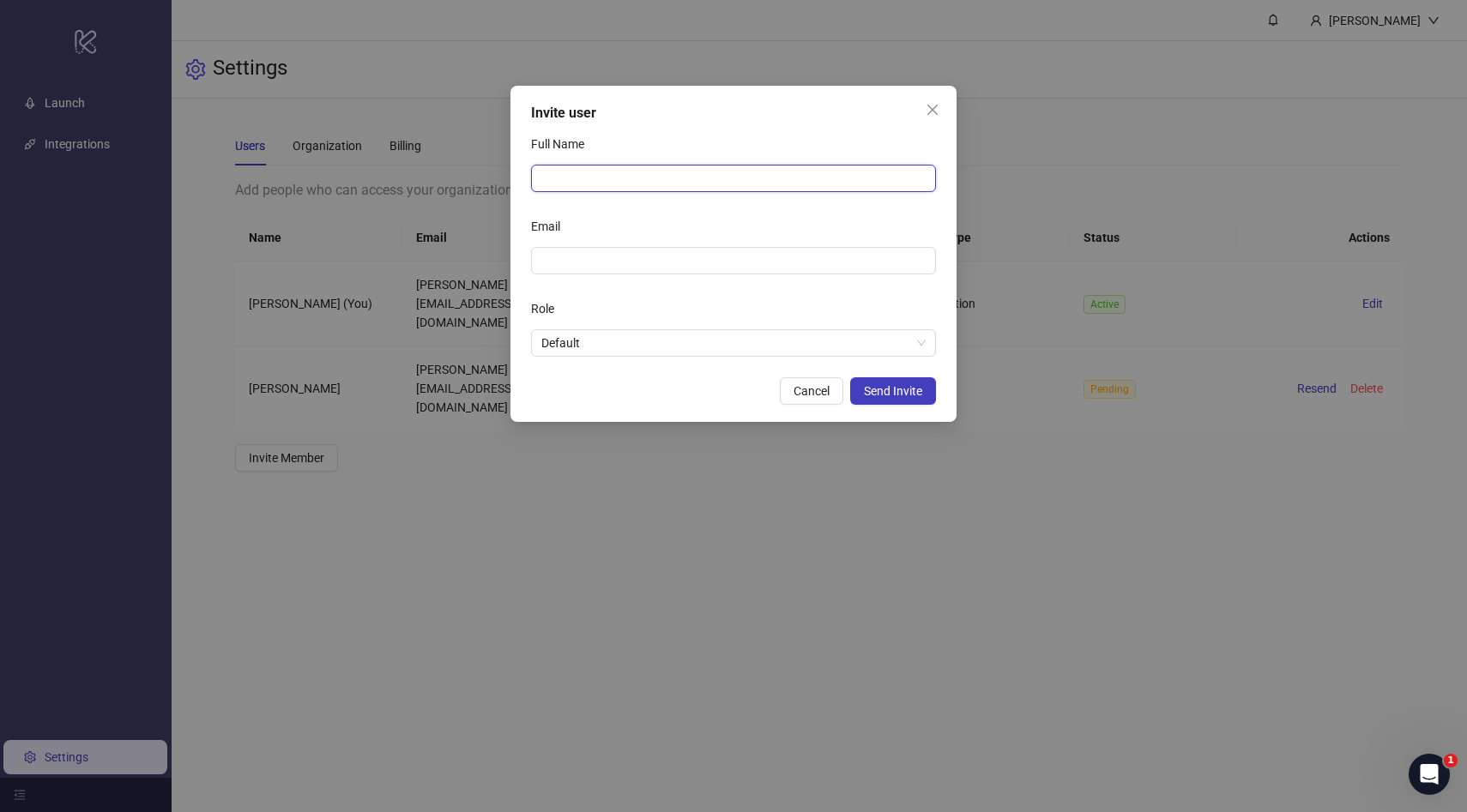
click at [664, 185] on input "Full Name" at bounding box center [734, 178] width 405 height 27
click at [801, 395] on span "Cancel" at bounding box center [811, 391] width 36 height 14
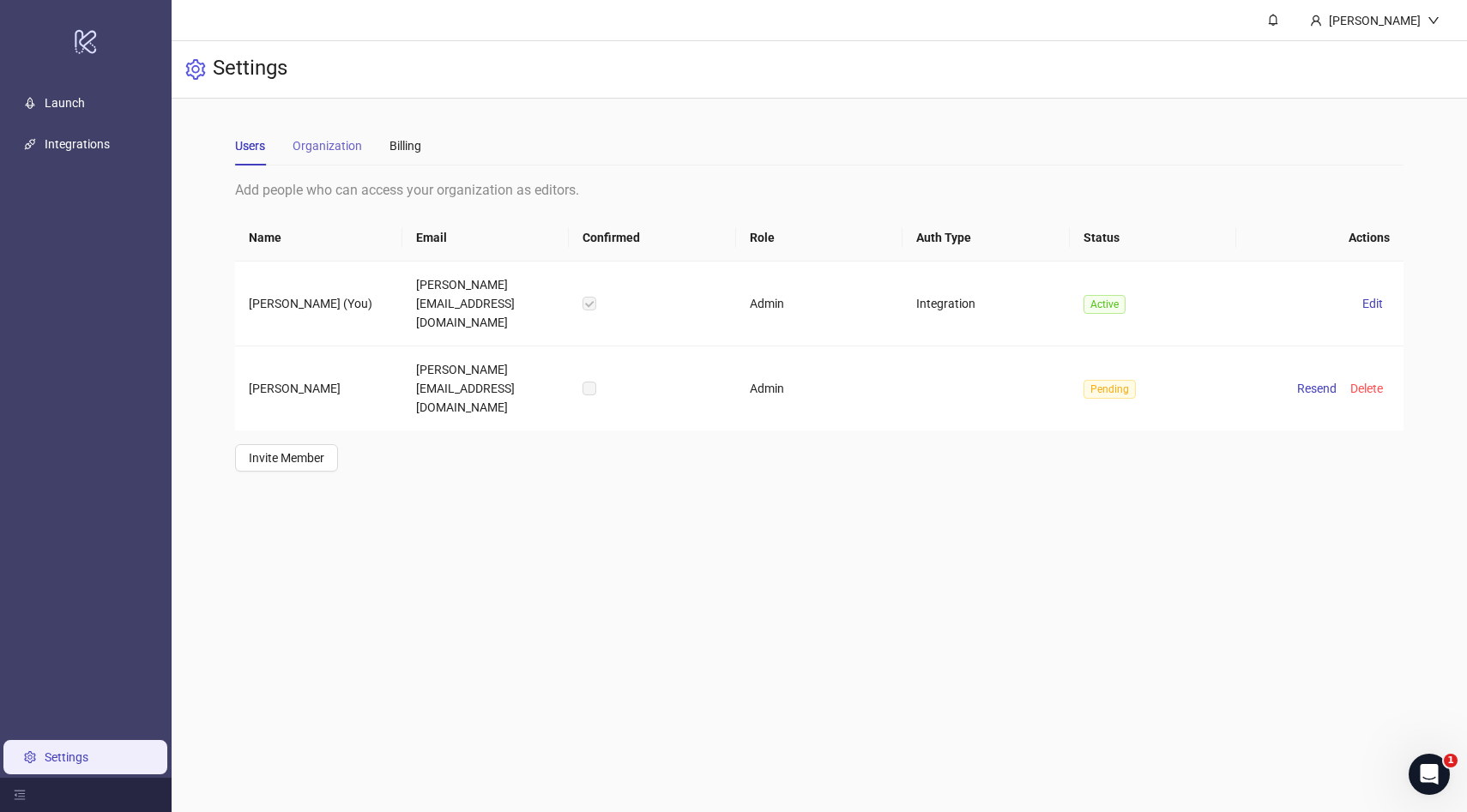
click at [339, 158] on div "Organization" at bounding box center [327, 146] width 70 height 40
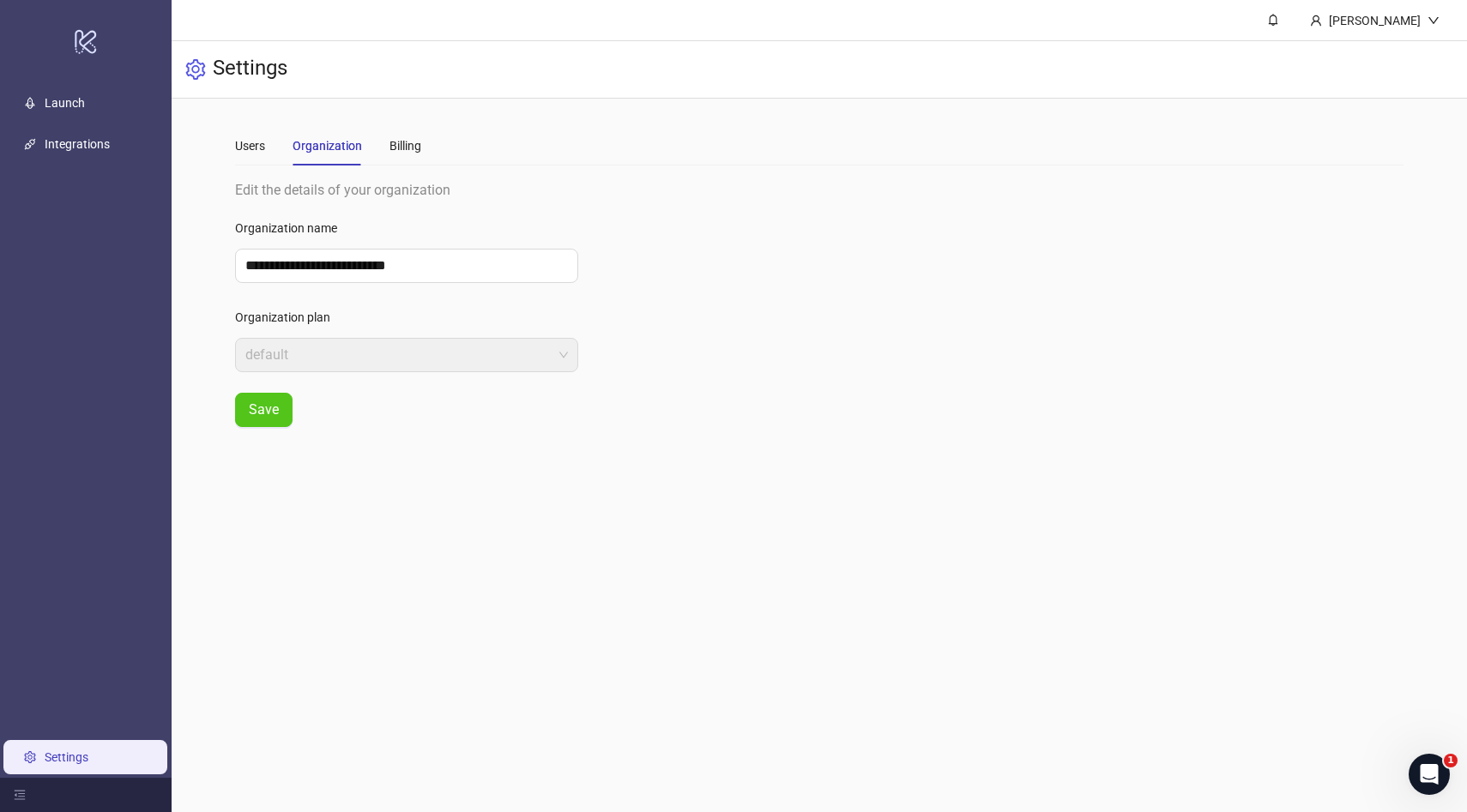
click at [387, 142] on div "Users Organization Billing" at bounding box center [328, 146] width 186 height 40
click at [408, 146] on div "Billing" at bounding box center [405, 145] width 32 height 19
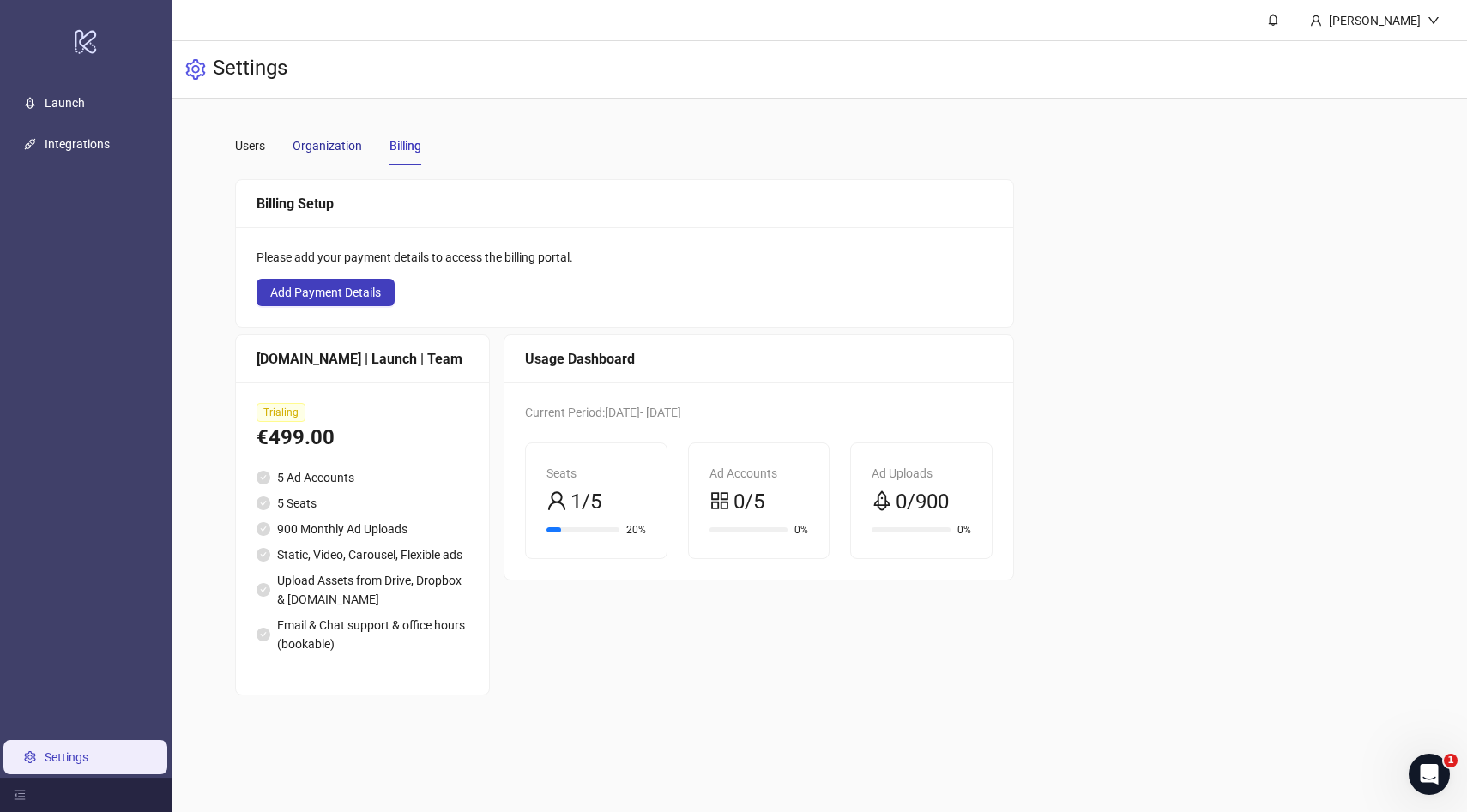
click at [351, 146] on div "Organization" at bounding box center [327, 145] width 70 height 19
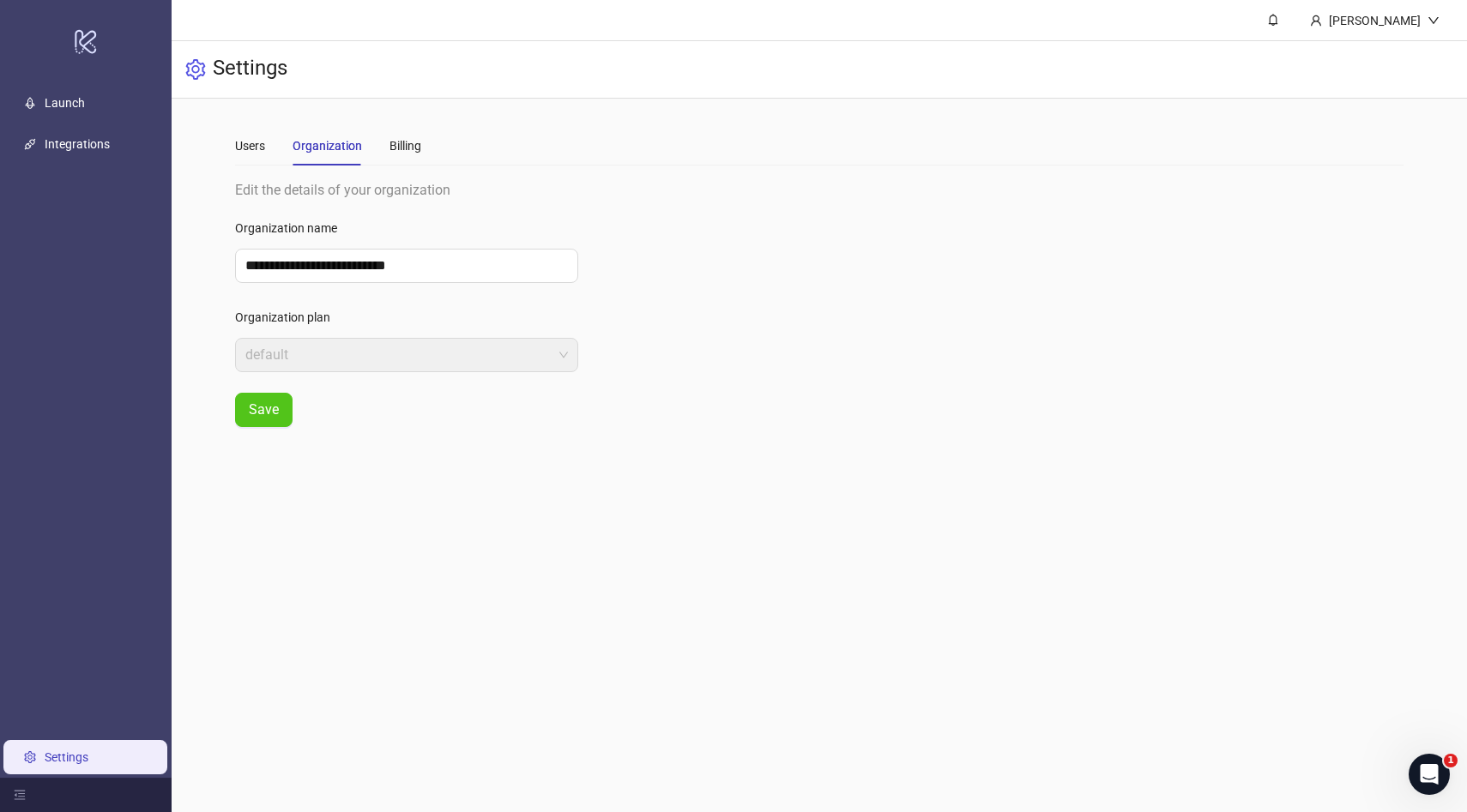
click at [431, 142] on div "Users Organization Billing" at bounding box center [819, 146] width 1168 height 40
click at [401, 146] on div "Billing" at bounding box center [405, 145] width 32 height 19
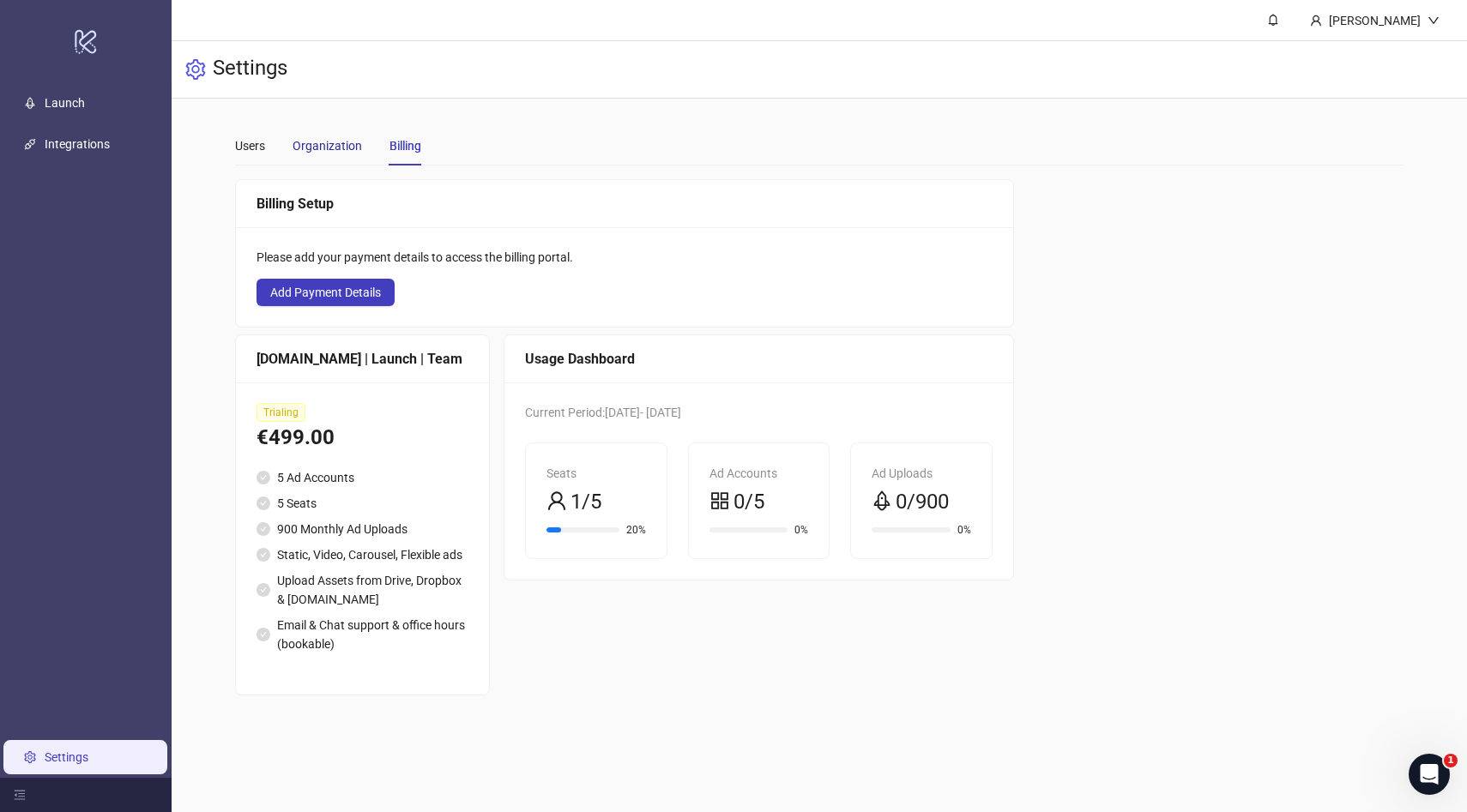
click at [334, 154] on div "Organization" at bounding box center [327, 145] width 70 height 19
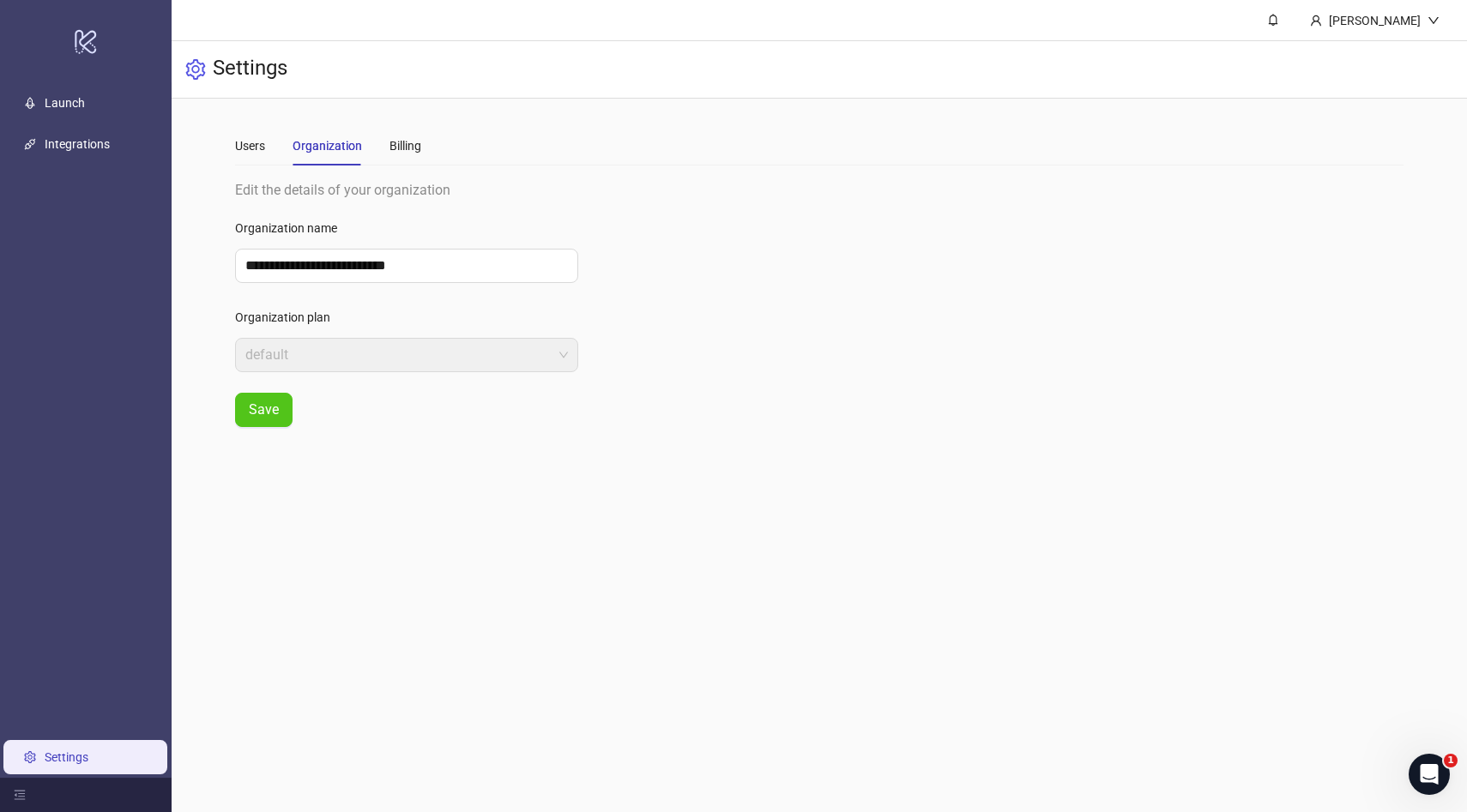
click at [355, 347] on span "default" at bounding box center [406, 355] width 322 height 33
click at [255, 155] on div "Users" at bounding box center [250, 146] width 30 height 40
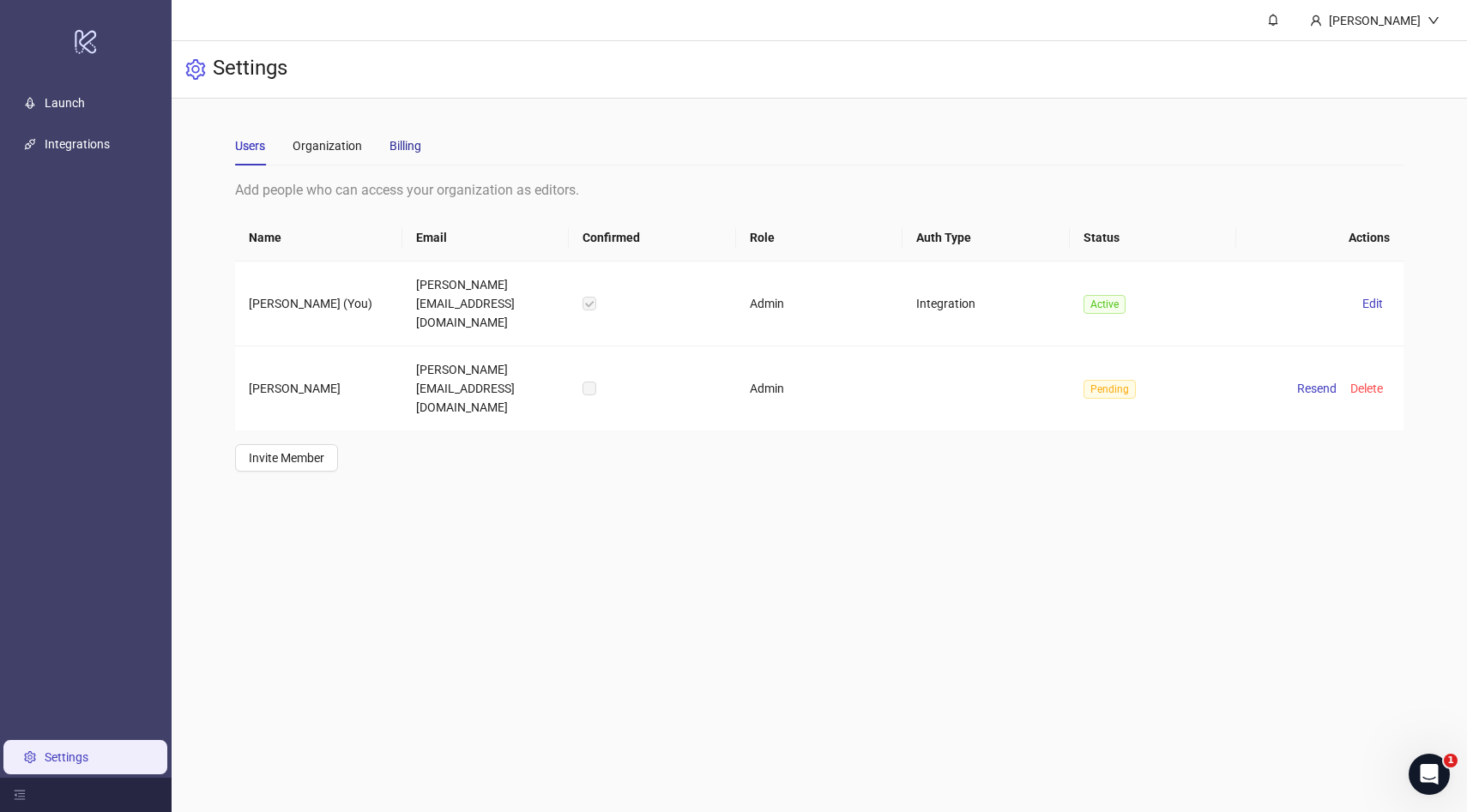
click at [416, 141] on div "Billing" at bounding box center [405, 145] width 32 height 19
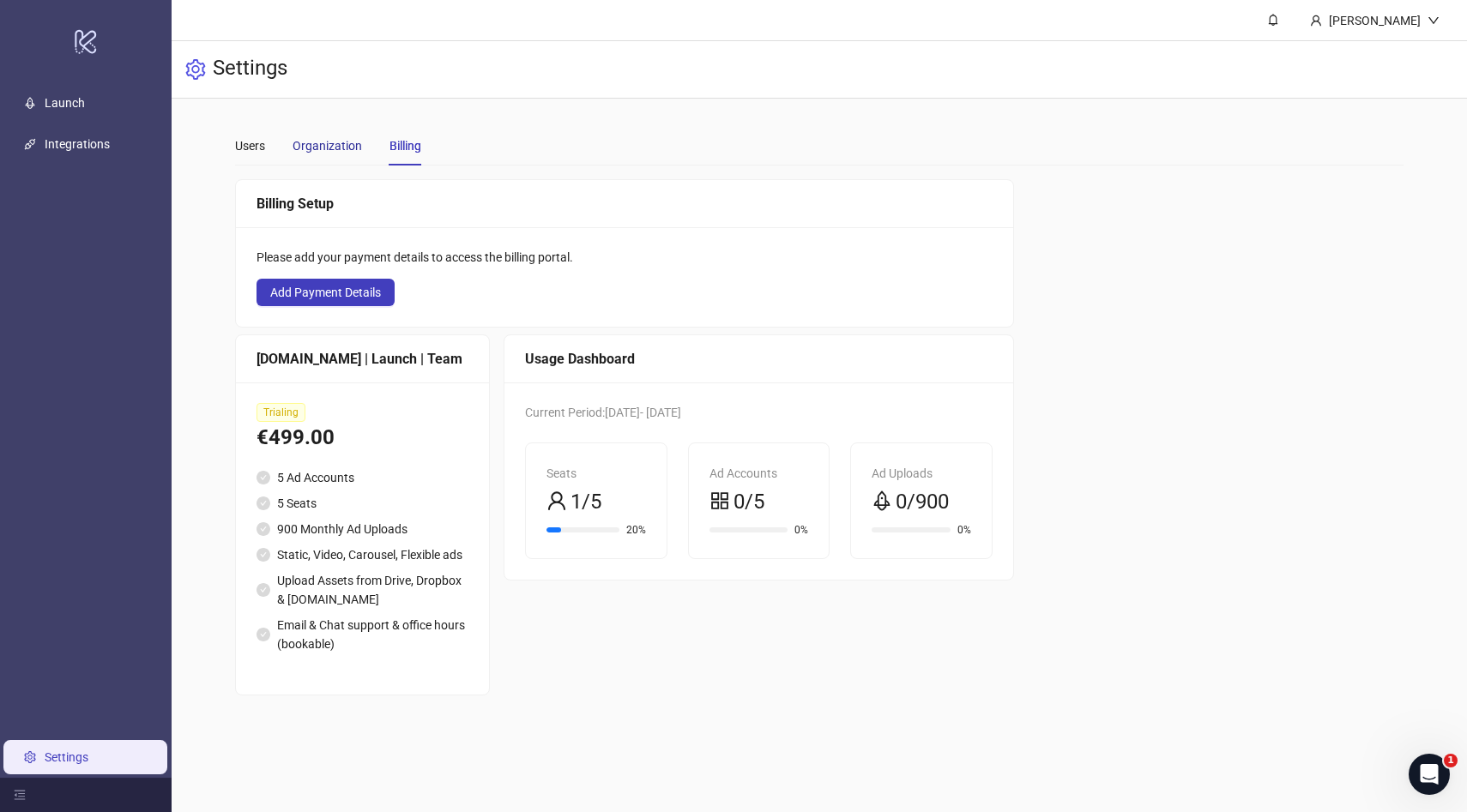
click at [296, 140] on div "Organization" at bounding box center [327, 145] width 70 height 19
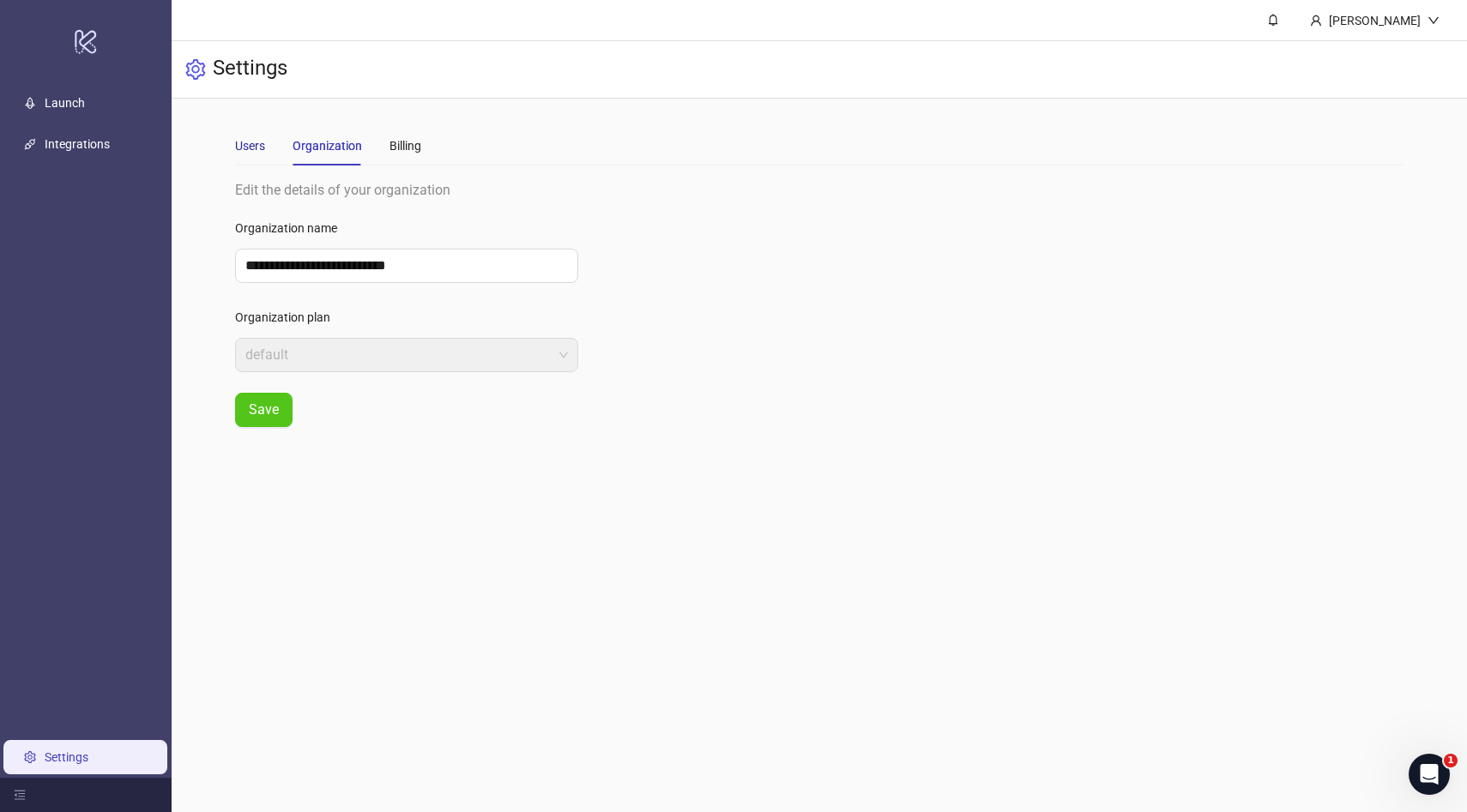
click at [262, 142] on div "Users" at bounding box center [250, 145] width 30 height 19
